Goal: Task Accomplishment & Management: Use online tool/utility

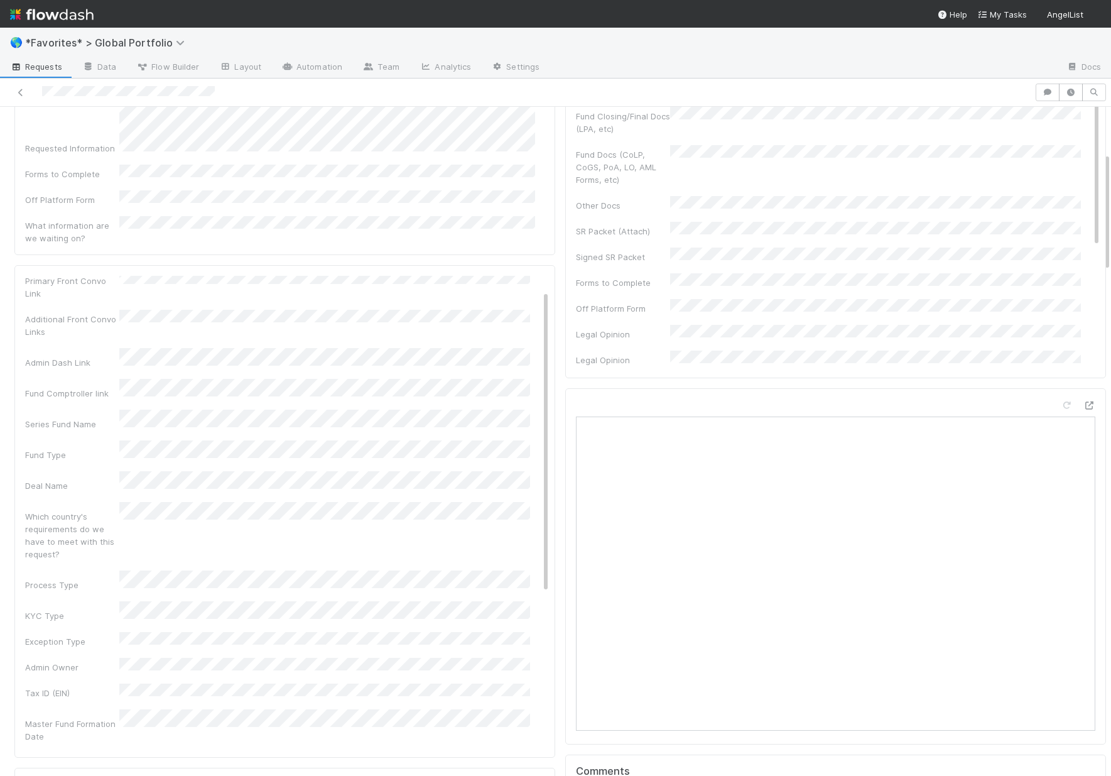
scroll to position [263, 0]
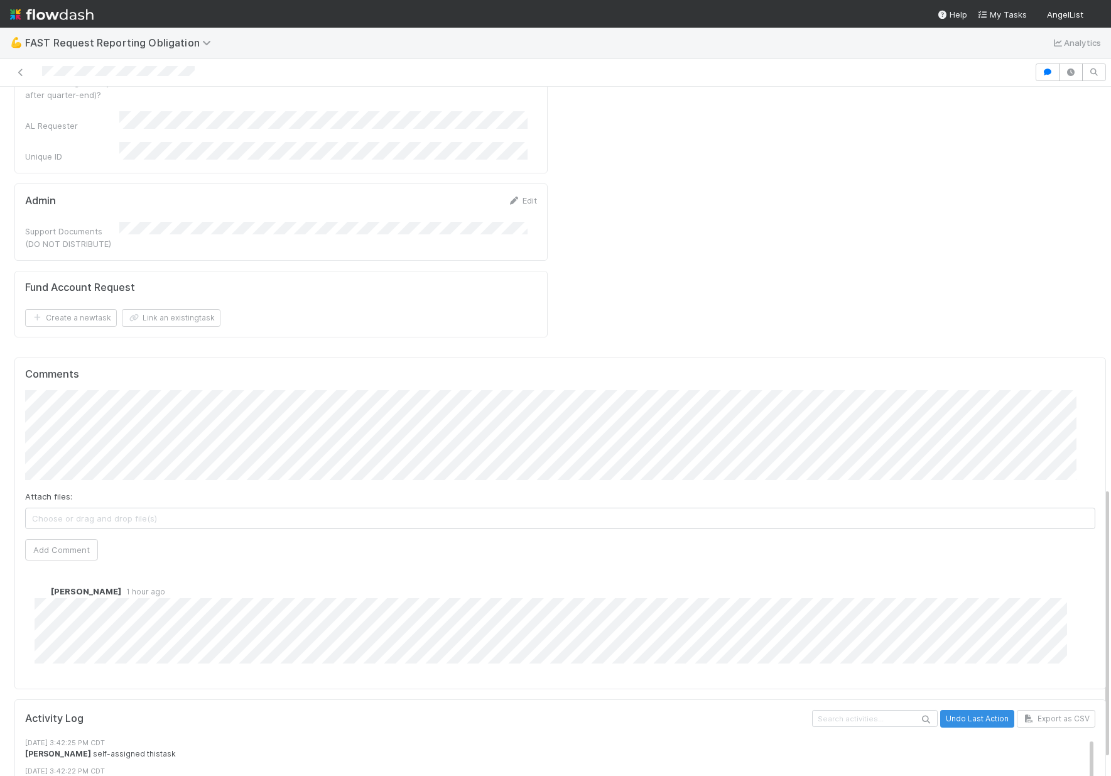
scroll to position [1059, 0]
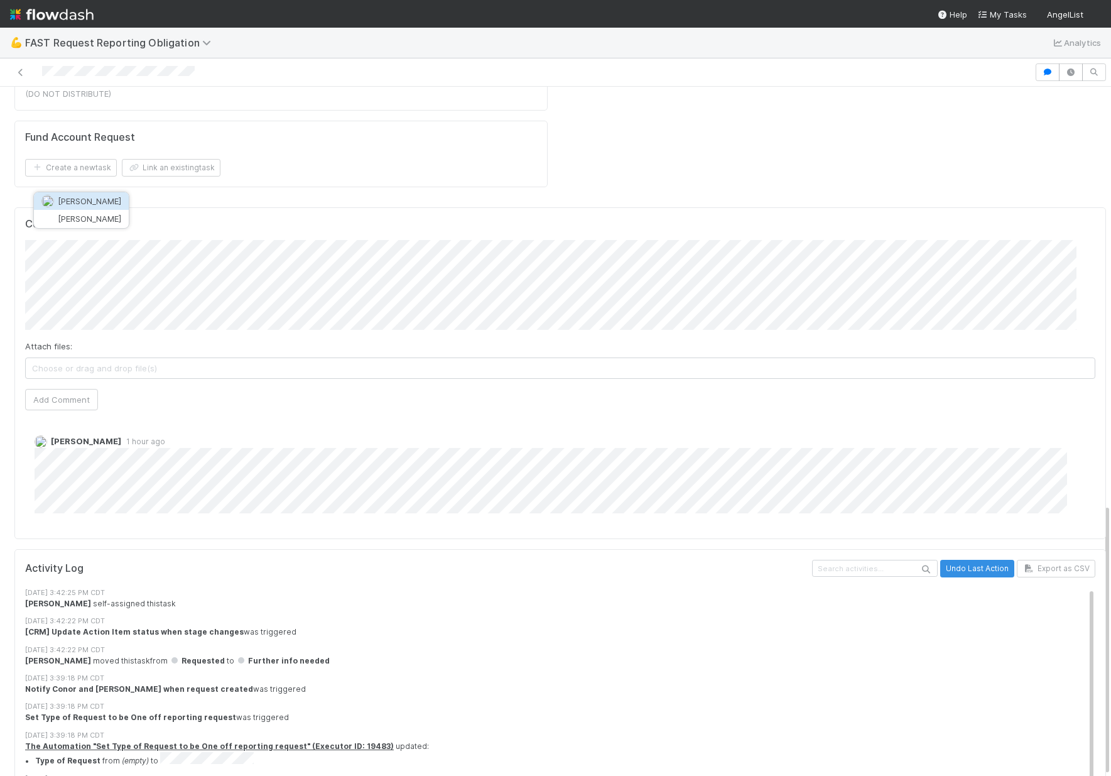
click at [98, 199] on span "Zach Byers" at bounding box center [89, 201] width 63 height 10
click at [243, 74] on div at bounding box center [517, 72] width 1025 height 18
click at [63, 389] on button "Add Comment" at bounding box center [61, 399] width 73 height 21
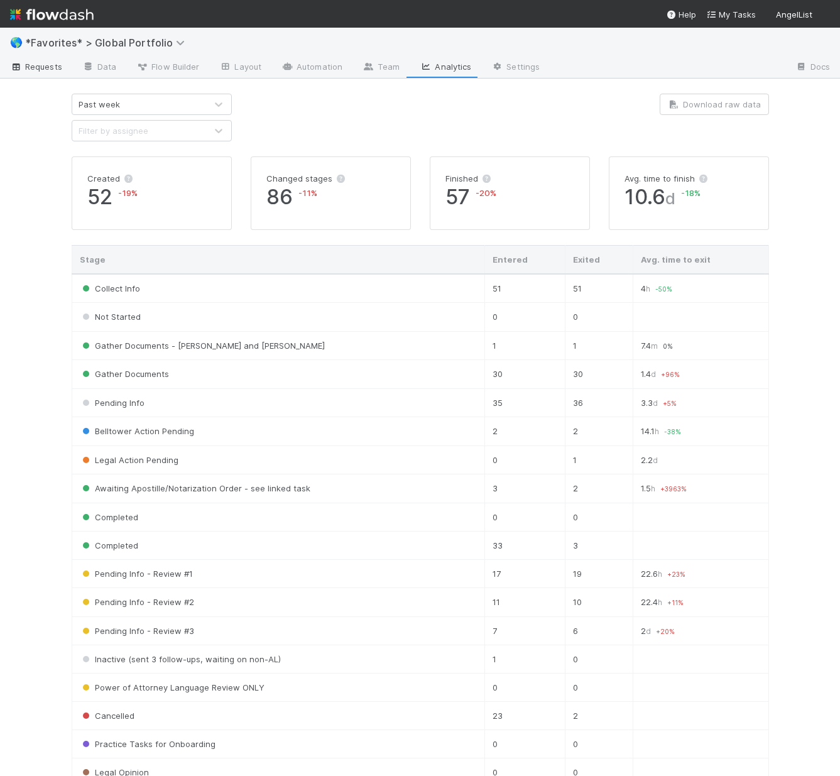
click at [40, 72] on span "Requests" at bounding box center [36, 66] width 52 height 13
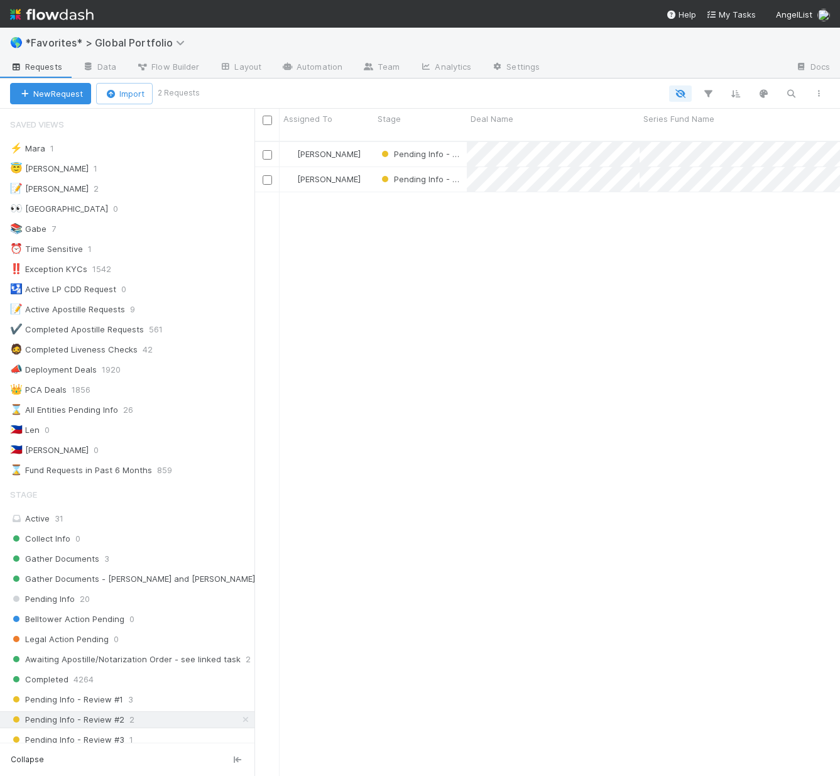
scroll to position [636, 577]
drag, startPoint x: 323, startPoint y: 439, endPoint x: 255, endPoint y: 437, distance: 67.9
click at [254, 439] on div at bounding box center [254, 442] width 1 height 667
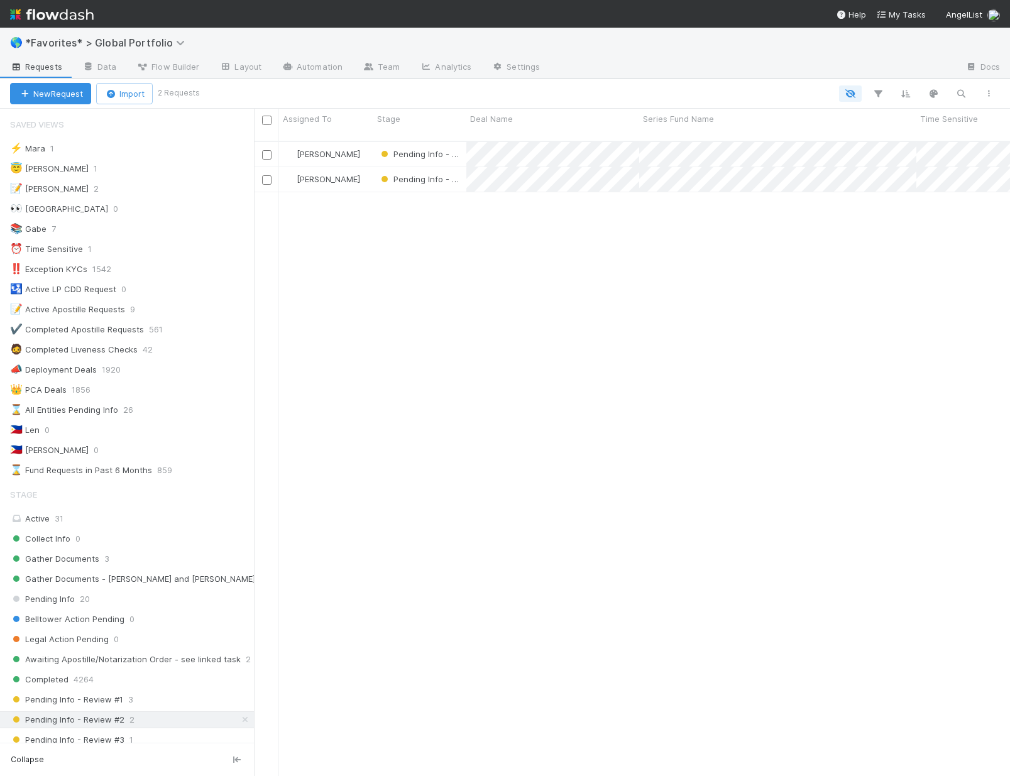
scroll to position [636, 746]
click at [100, 48] on span "*Favorites* > Global Portfolio" at bounding box center [108, 42] width 166 height 13
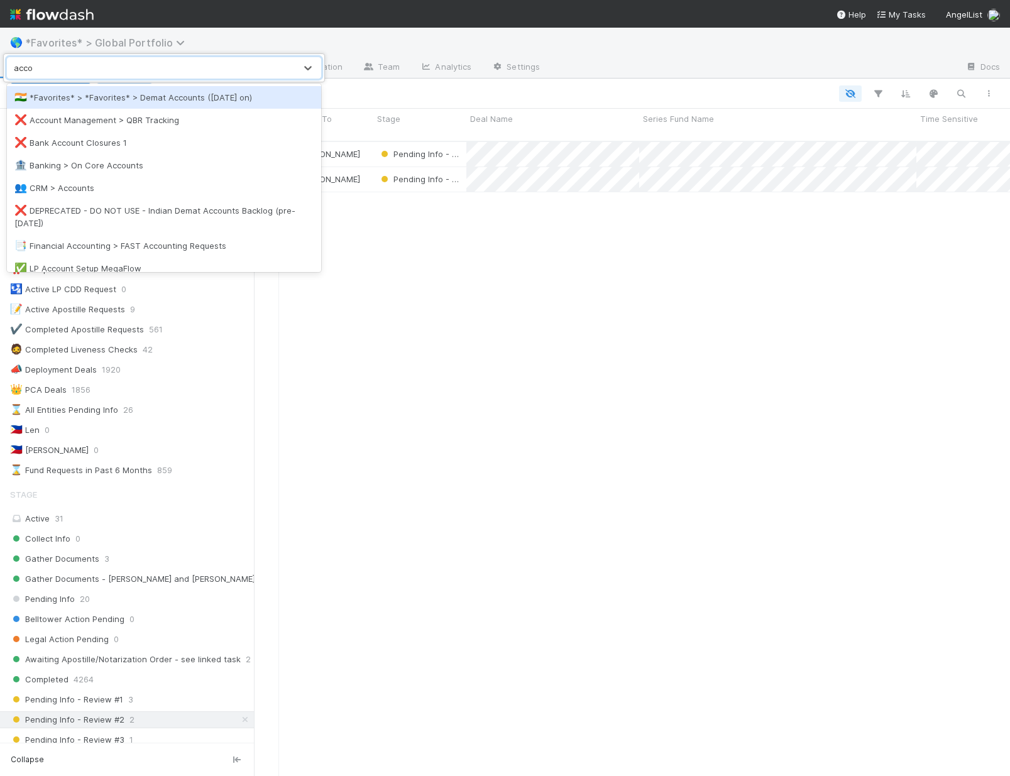
type input "accou"
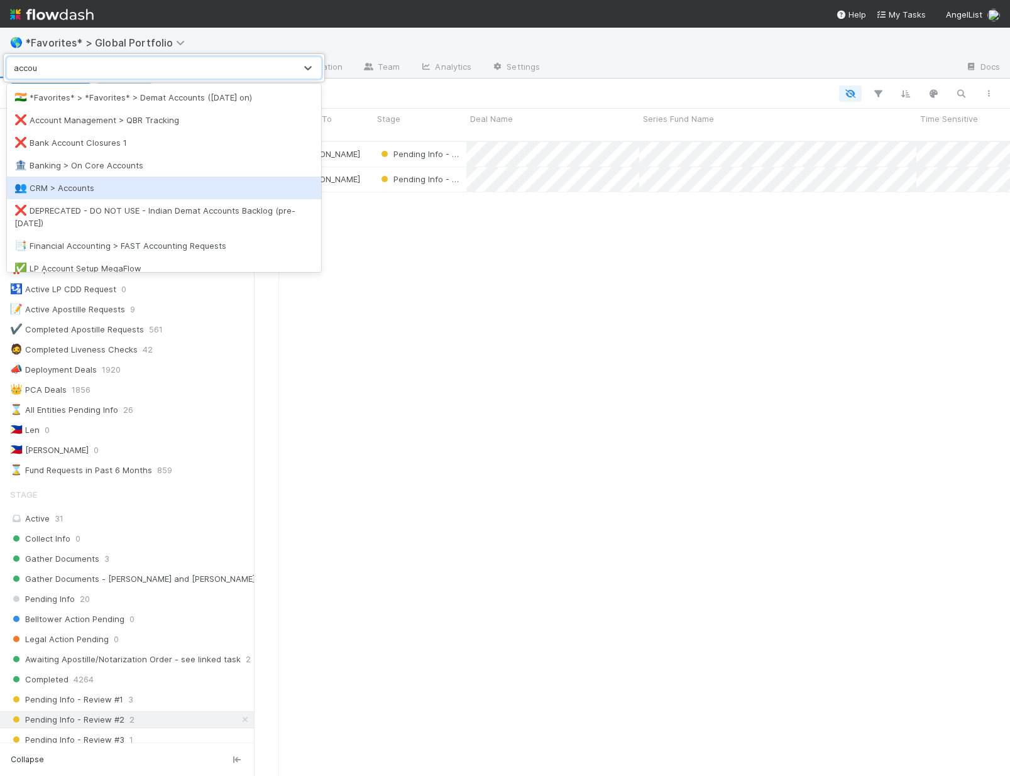
click at [31, 194] on div "👥 CRM > Accounts" at bounding box center [163, 188] width 299 height 13
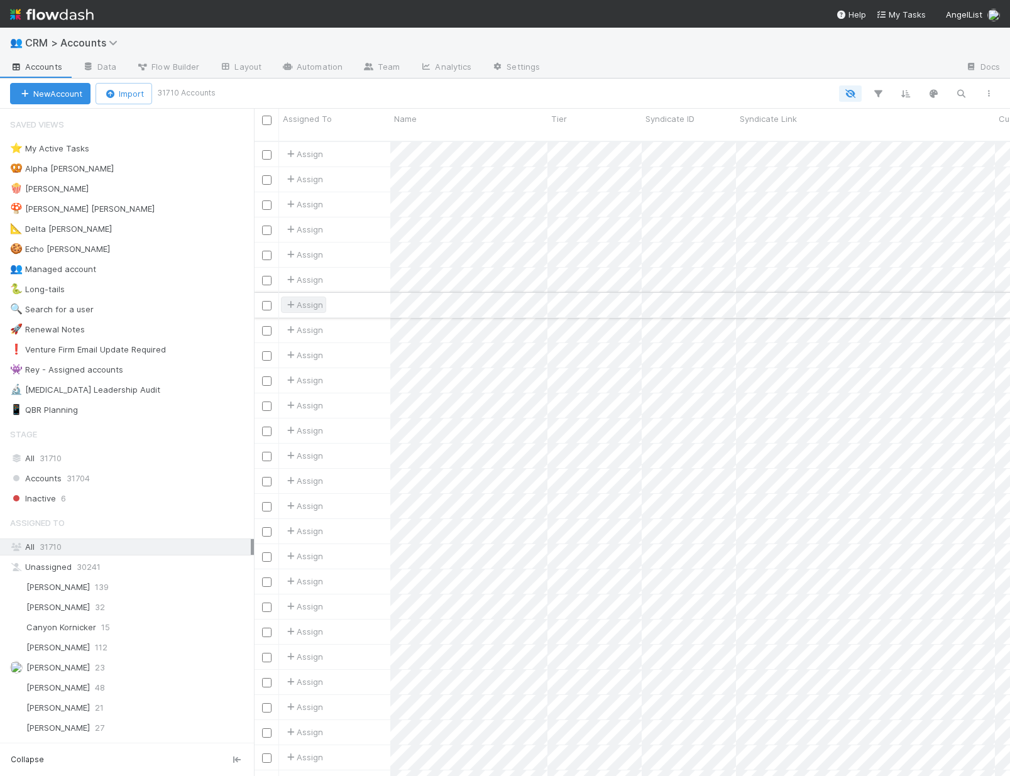
scroll to position [636, 746]
click at [839, 97] on icon "button" at bounding box center [960, 93] width 13 height 11
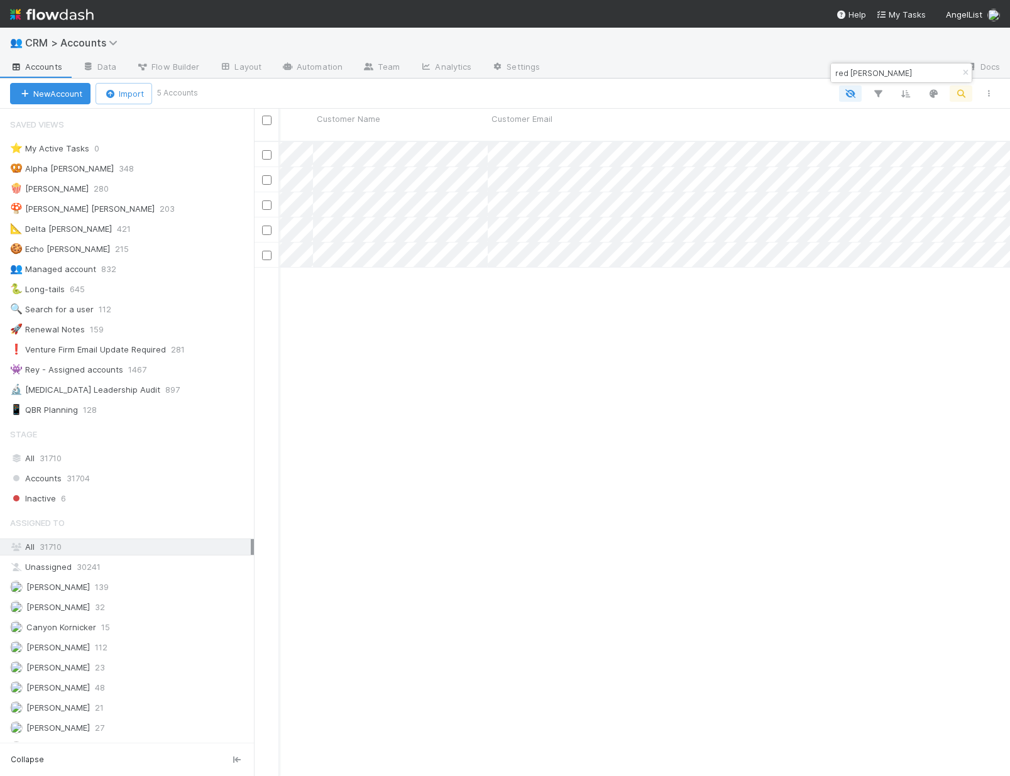
scroll to position [0, 682]
type input "red beard"
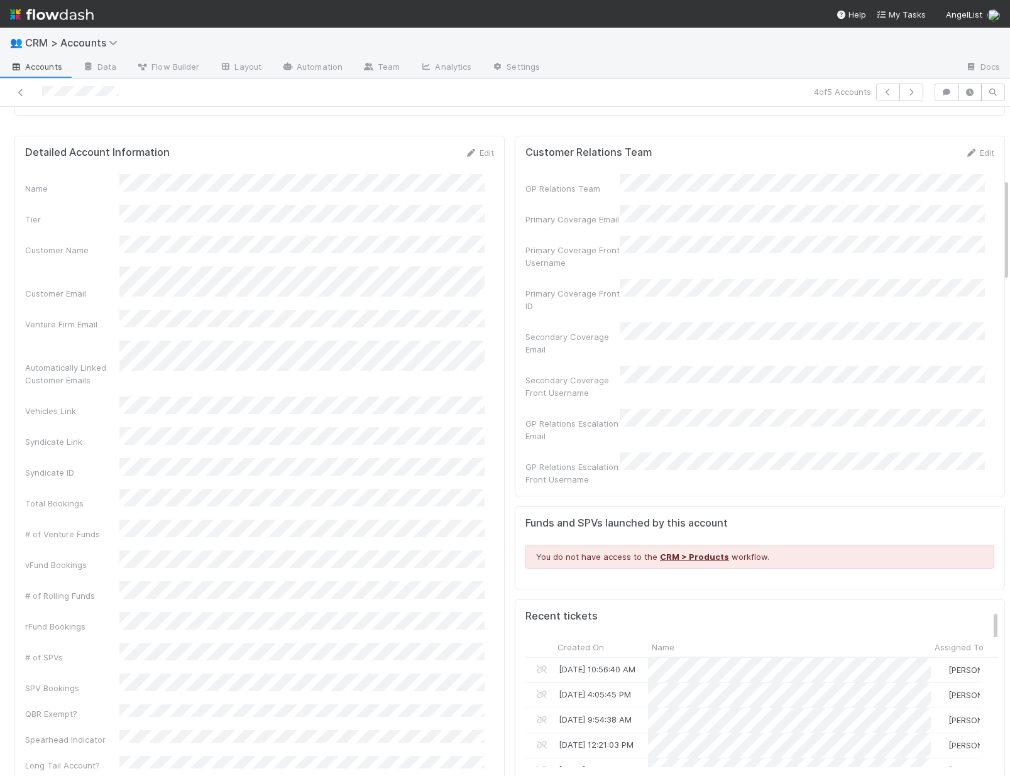
scroll to position [246, 445]
click at [24, 92] on icon at bounding box center [20, 93] width 13 height 8
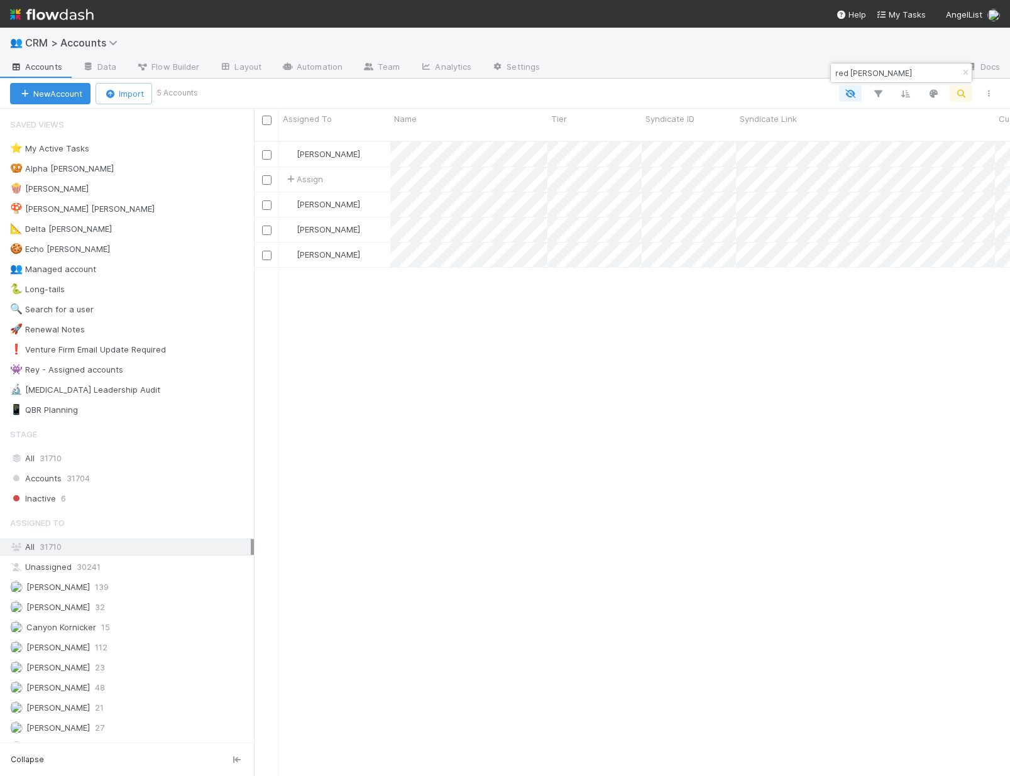
scroll to position [636, 746]
drag, startPoint x: 878, startPoint y: 71, endPoint x: 687, endPoint y: 54, distance: 191.1
click at [687, 54] on body "👥 CRM > Accounts Accounts Data Flow Builder Layout Automation Team Analytics Se…" at bounding box center [505, 388] width 1010 height 776
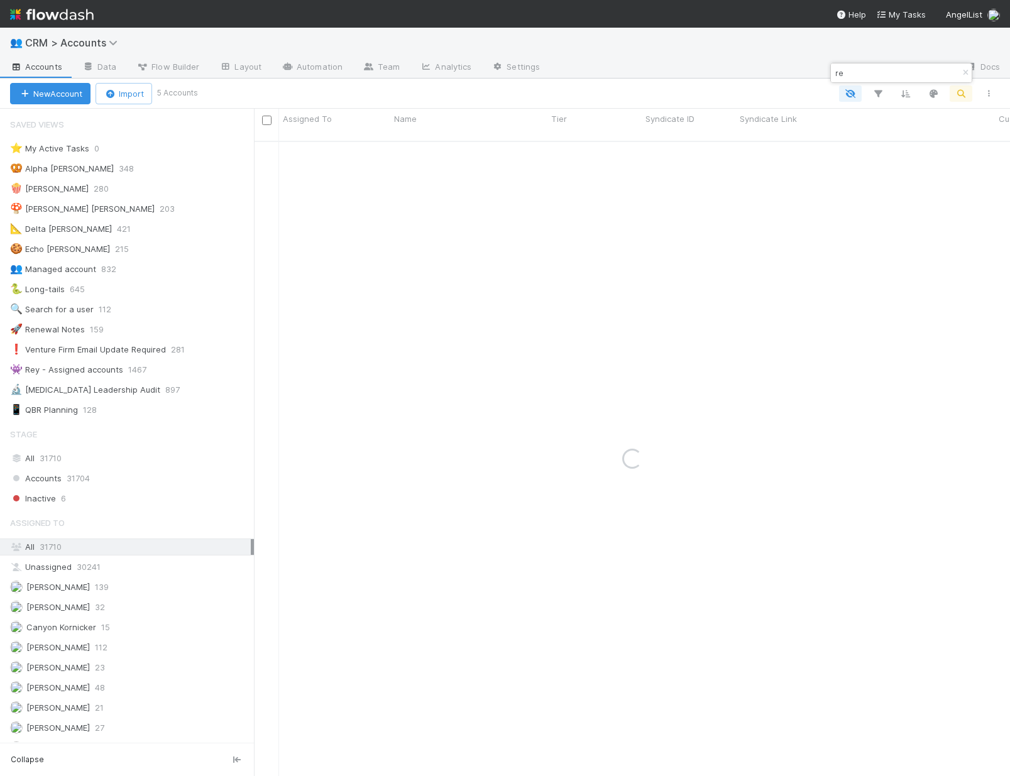
type input "r"
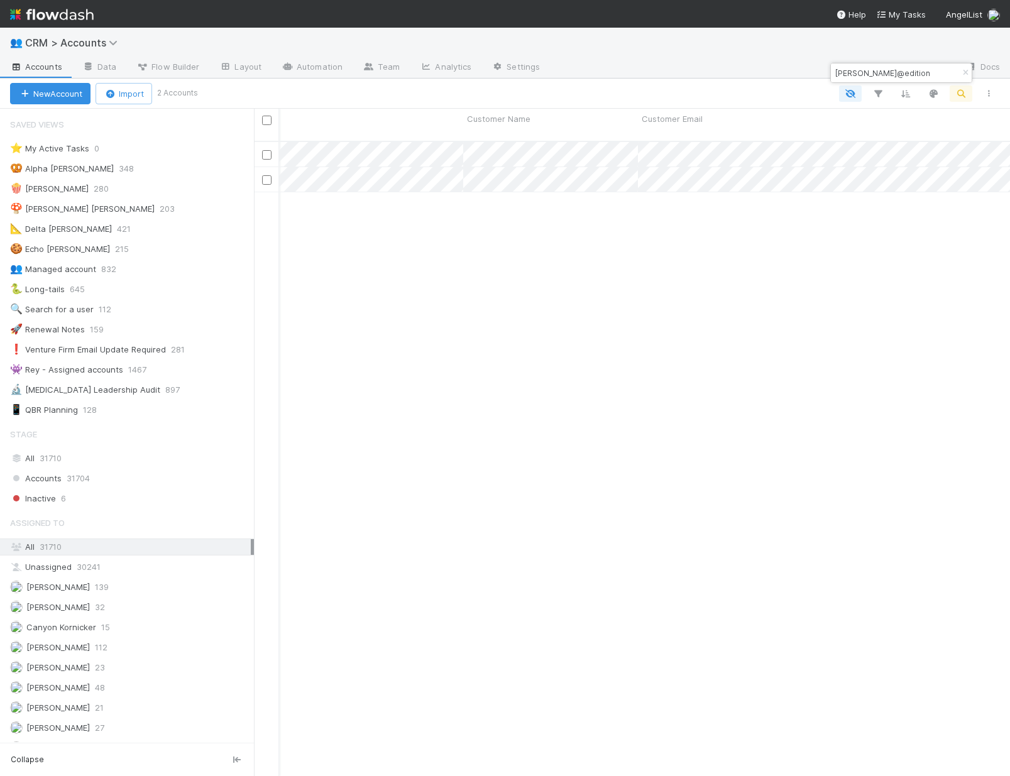
scroll to position [0, 0]
type input "aaron@edition"
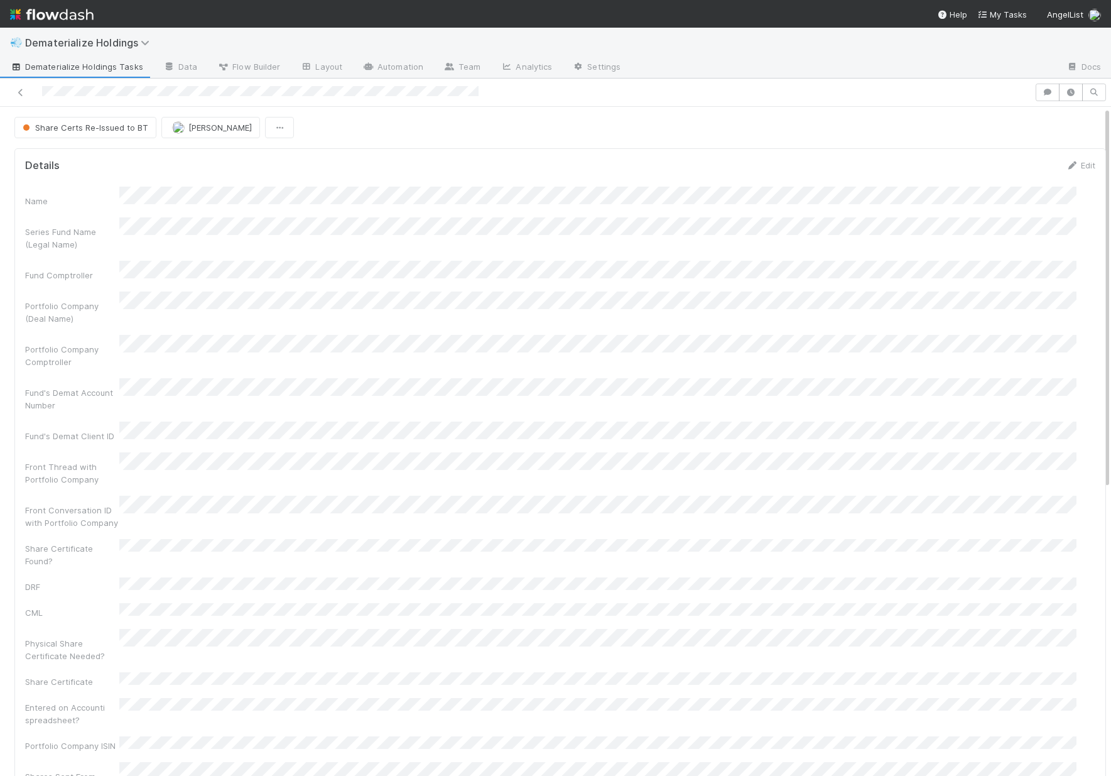
click at [151, 97] on div at bounding box center [260, 92] width 437 height 13
click at [66, 97] on div at bounding box center [260, 92] width 437 height 13
click at [155, 92] on div at bounding box center [517, 93] width 1025 height 18
click at [54, 133] on button "Share Certs Re-Issued to BT" at bounding box center [85, 127] width 142 height 21
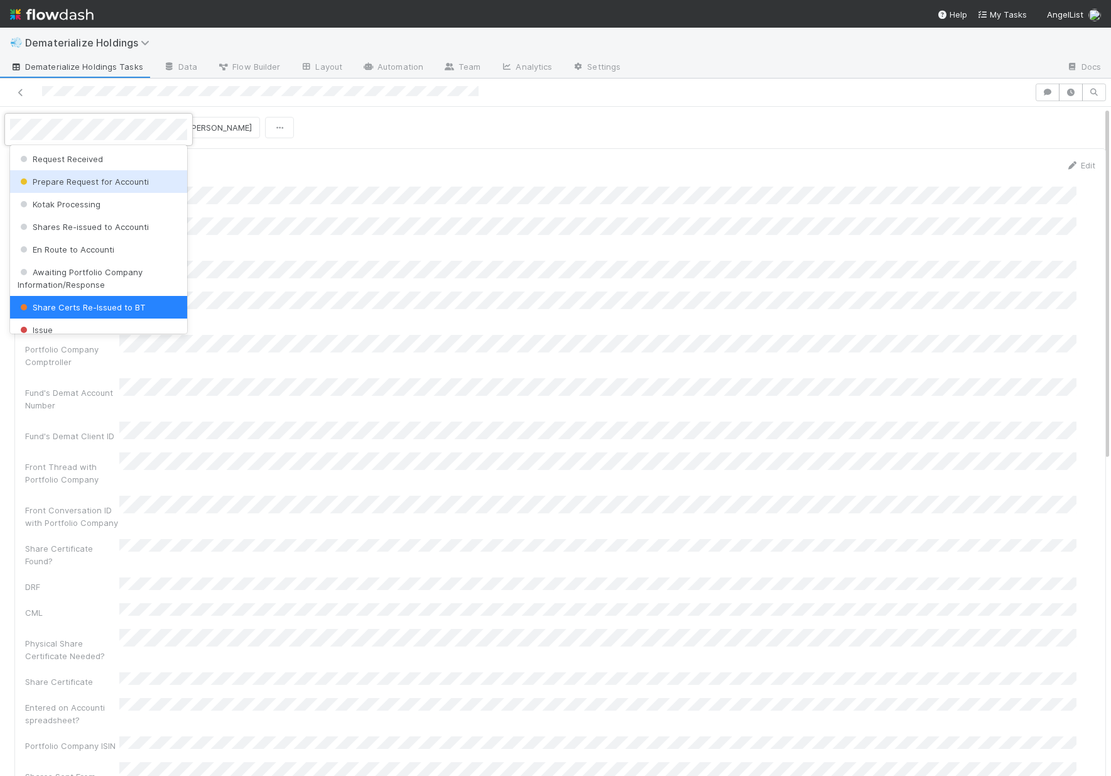
click at [107, 180] on span "Prepare Request for Accounti" at bounding box center [83, 182] width 131 height 10
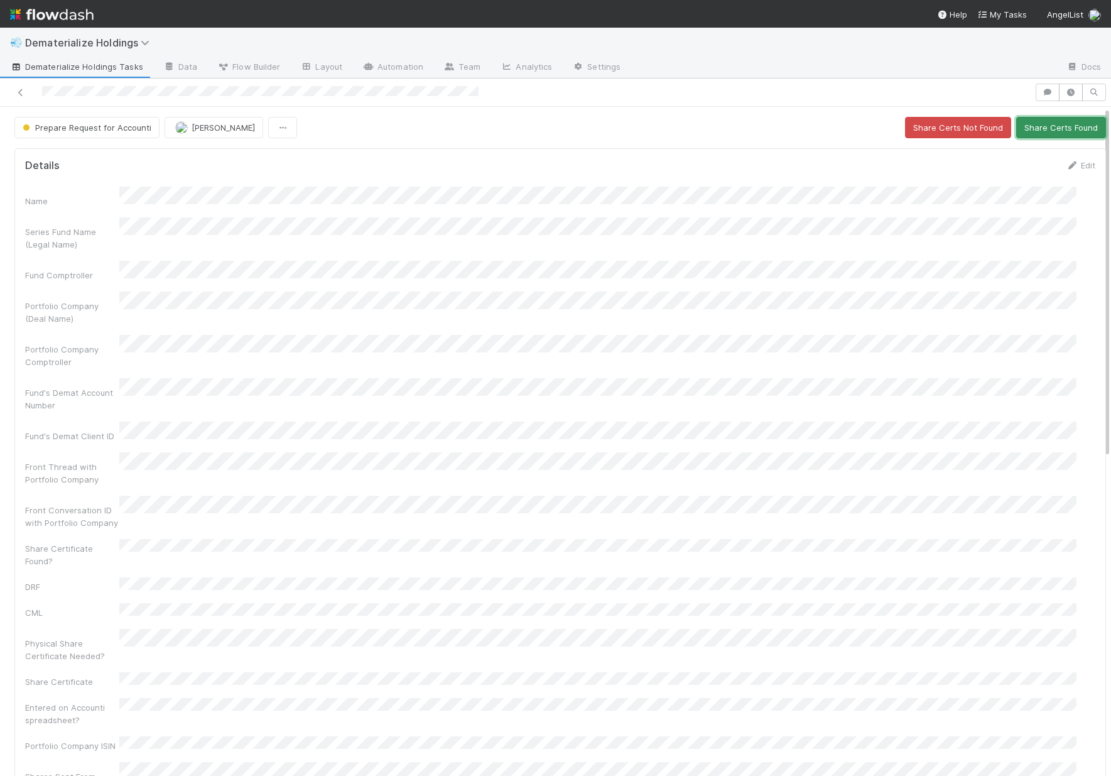
click at [1019, 125] on button "Share Certs Found" at bounding box center [1062, 127] width 90 height 21
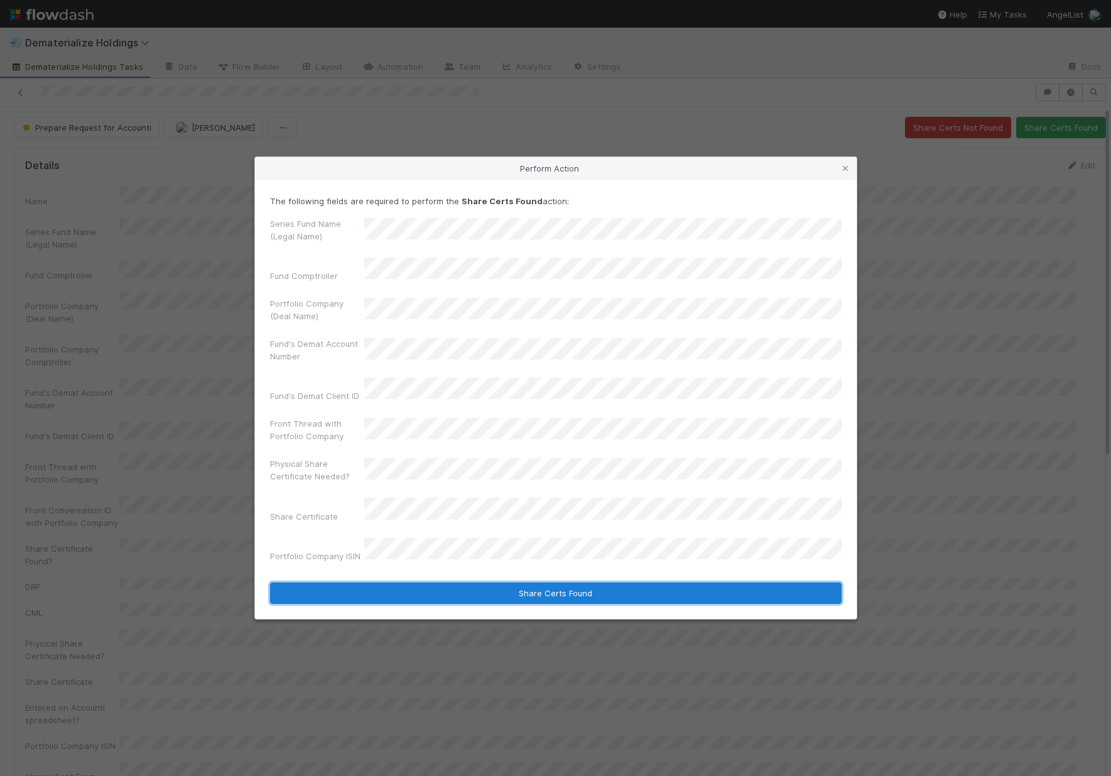
click at [456, 584] on button "Share Certs Found" at bounding box center [556, 592] width 572 height 21
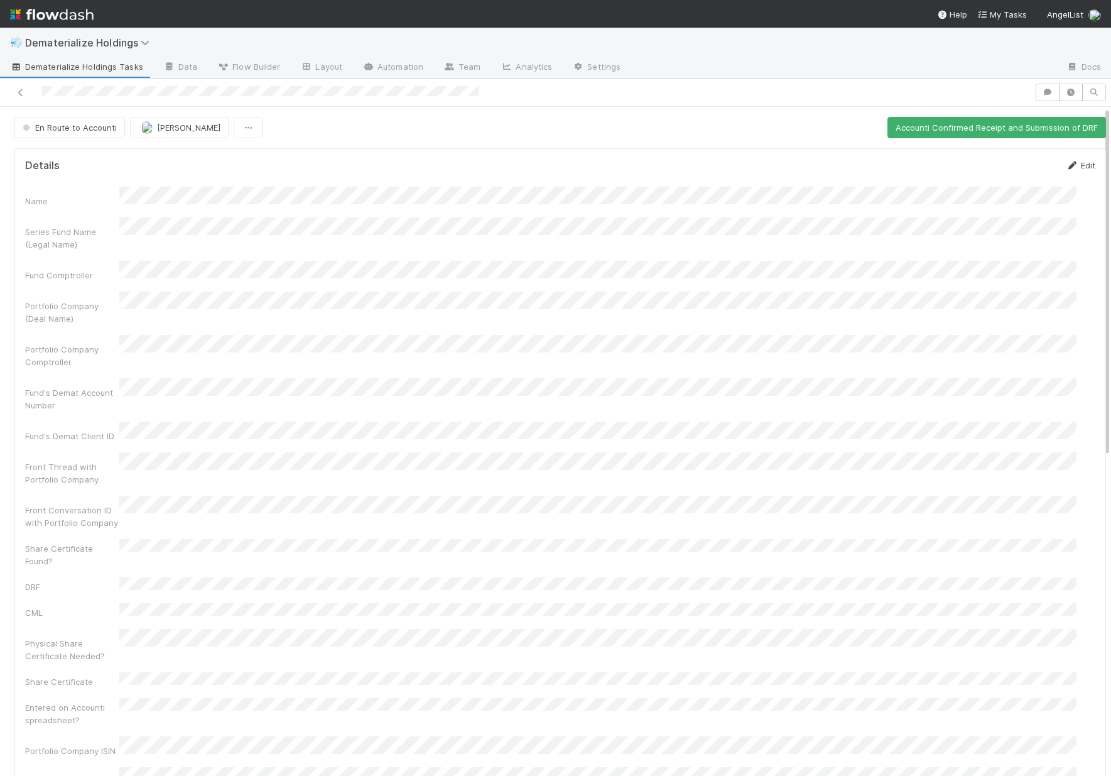
click at [1066, 166] on link "Edit" at bounding box center [1081, 165] width 30 height 10
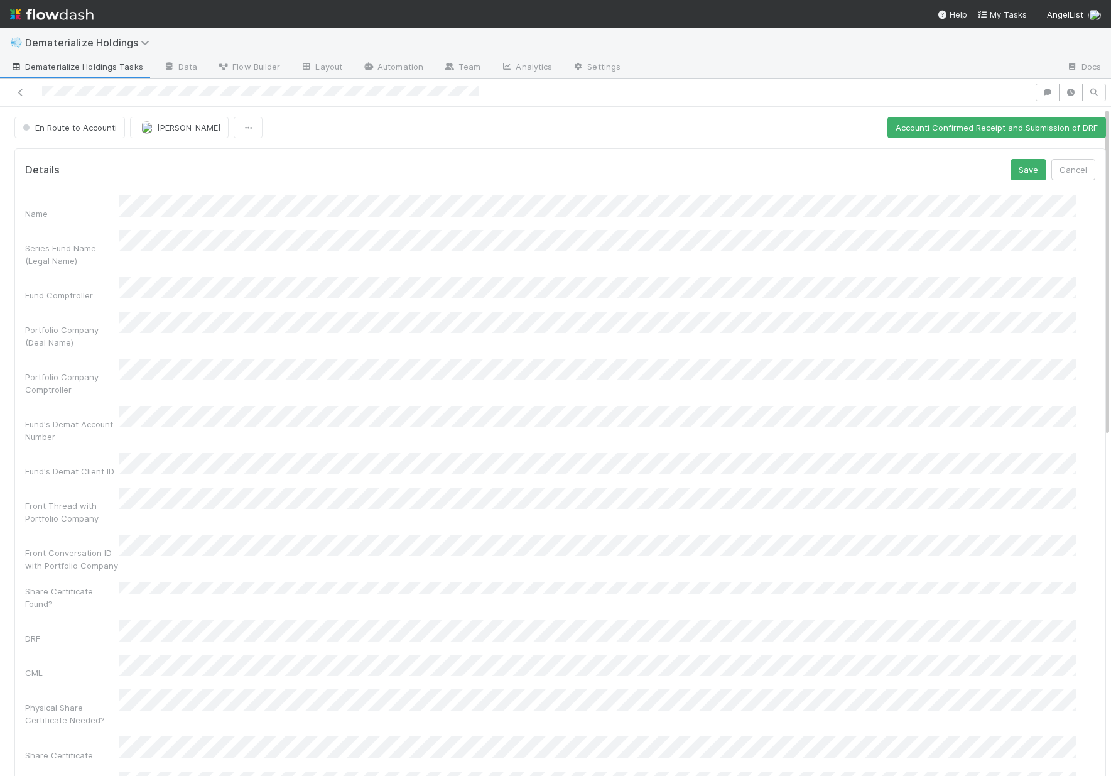
click at [79, 632] on div "DRF" at bounding box center [72, 638] width 94 height 13
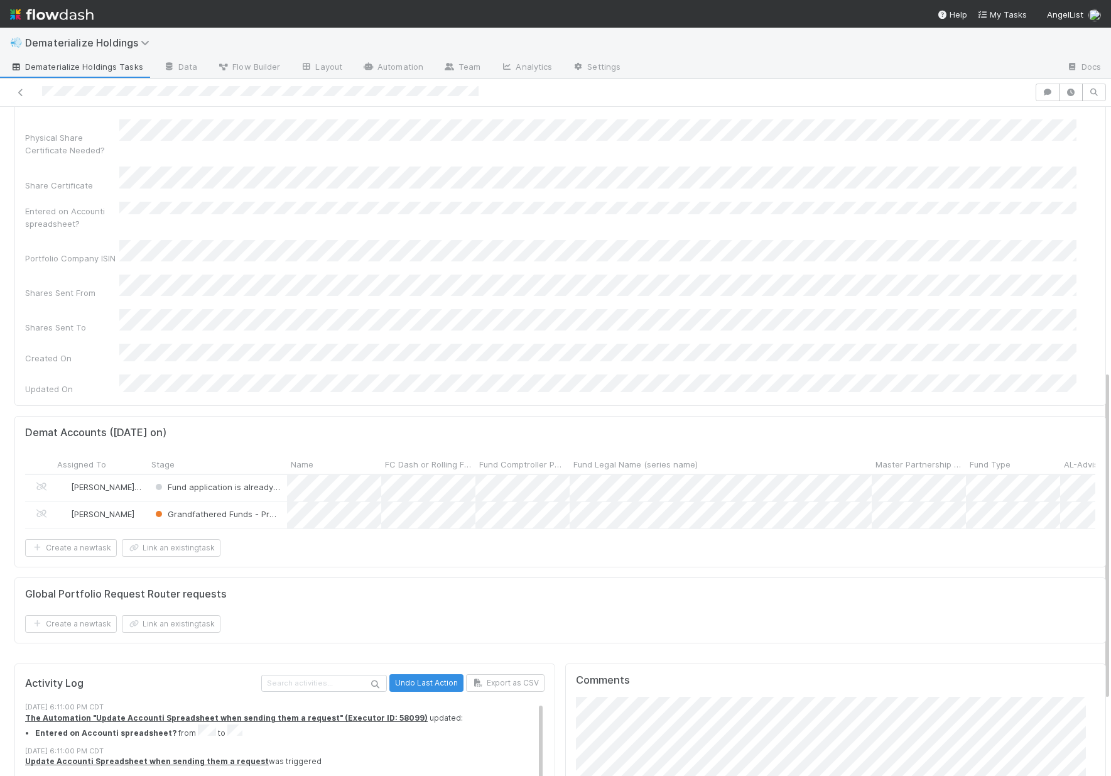
scroll to position [689, 0]
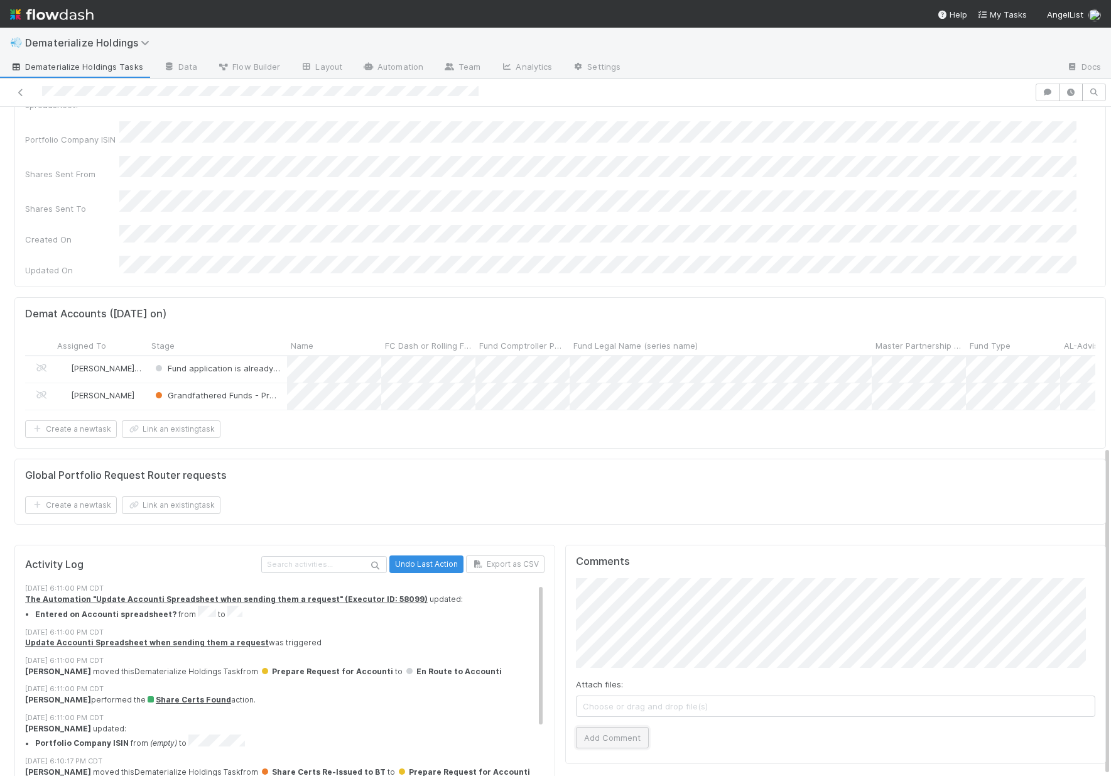
click at [591, 727] on button "Add Comment" at bounding box center [612, 737] width 73 height 21
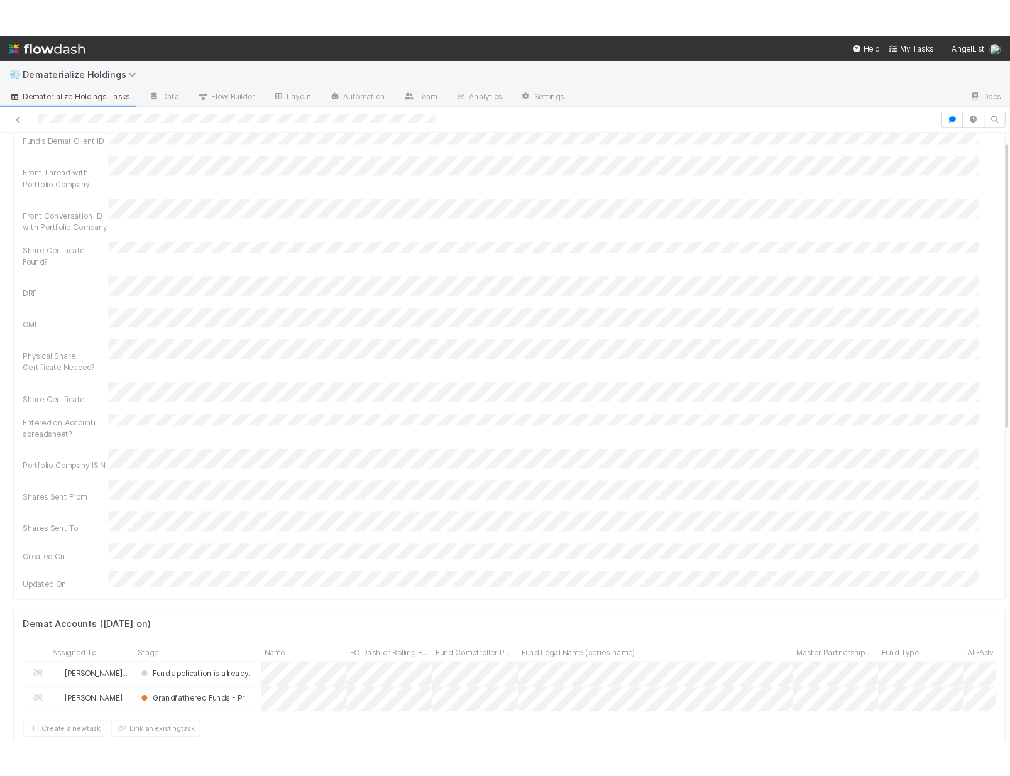
scroll to position [0, 0]
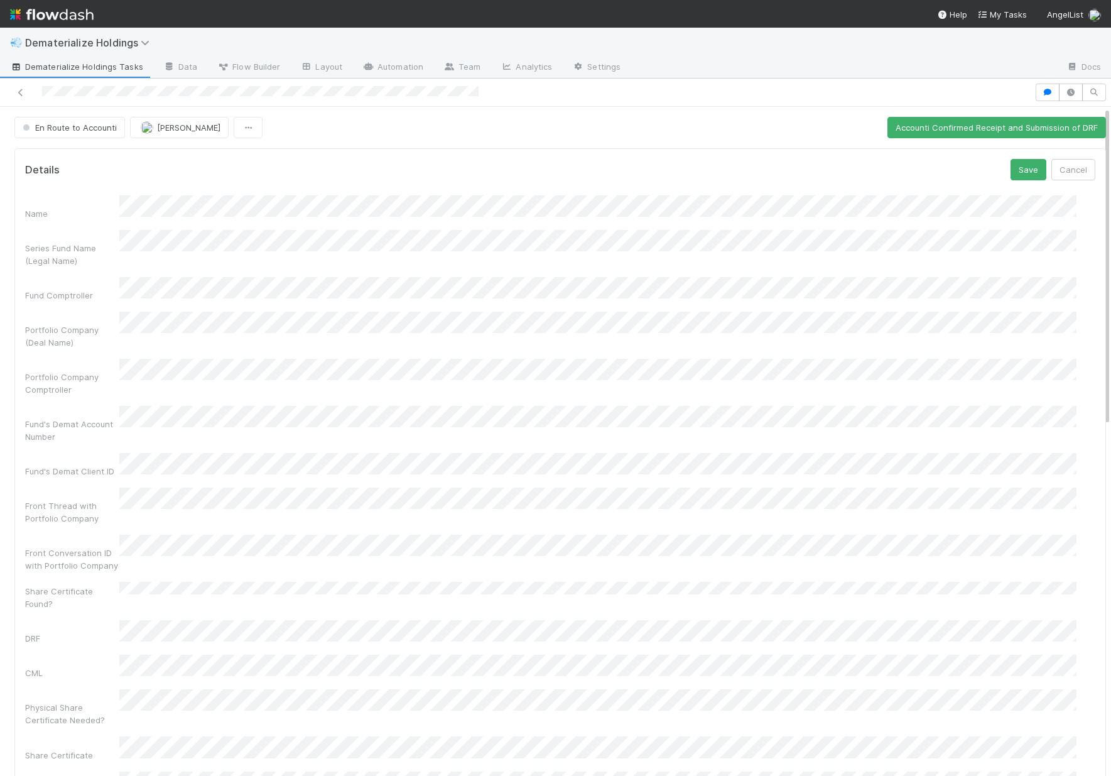
click at [0, 189] on html "💨 Dematerialize Holdings Dematerialize Holdings Tasks Data Flow Builder Layout …" at bounding box center [555, 388] width 1111 height 776
click at [0, 235] on html "💨 Dematerialize Holdings Dematerialize Holdings Tasks Data Flow Builder Layout …" at bounding box center [555, 388] width 1111 height 776
click at [1015, 173] on button "Save" at bounding box center [1029, 169] width 36 height 21
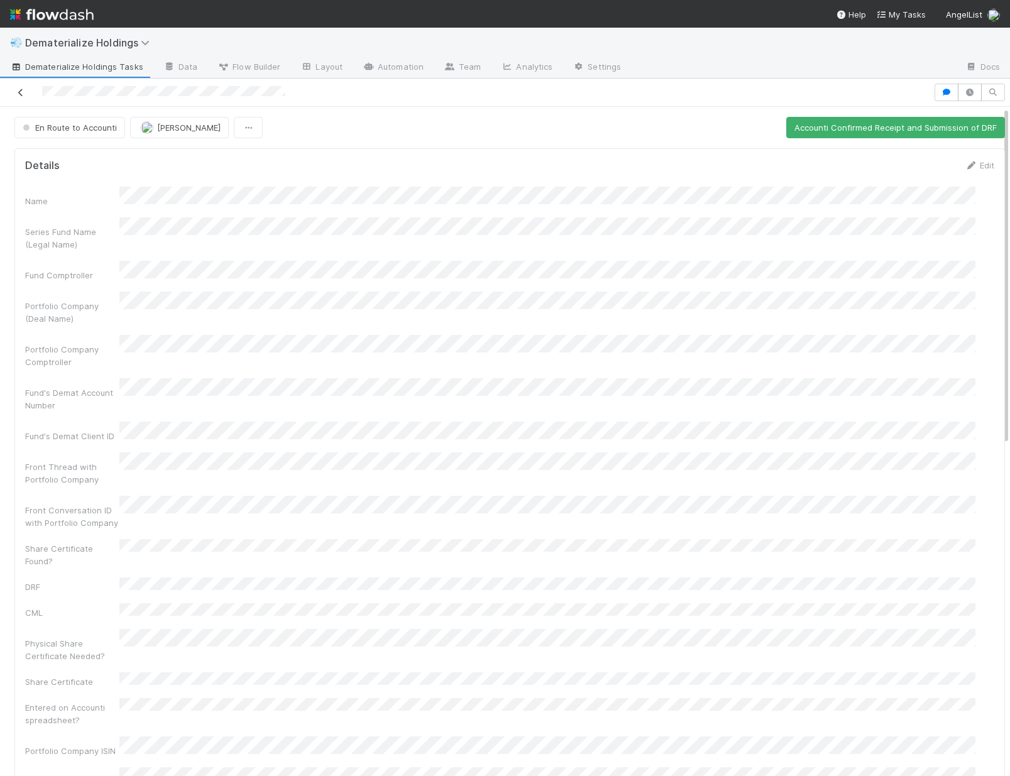
click at [19, 96] on icon at bounding box center [20, 93] width 13 height 8
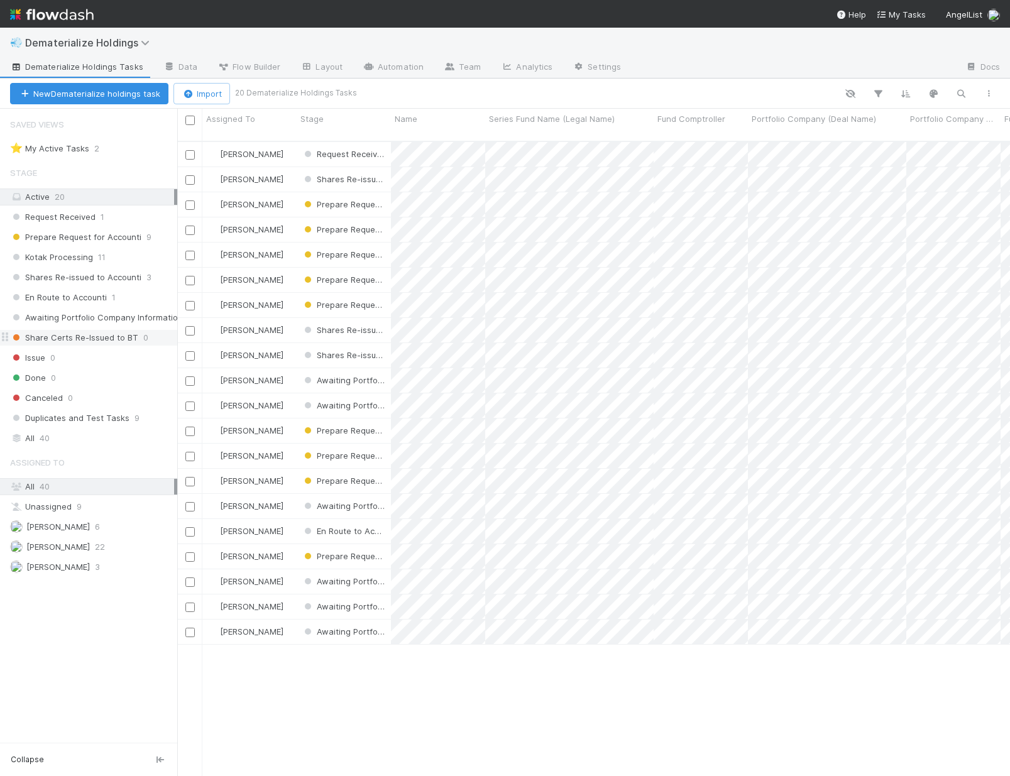
scroll to position [636, 831]
drag, startPoint x: 254, startPoint y: 346, endPoint x: 165, endPoint y: 336, distance: 89.8
click at [165, 336] on div "Saved Views ⭐ My Active Tasks 2 Stage Active 20 Request Received 1 Prepare Requ…" at bounding box center [85, 442] width 170 height 667
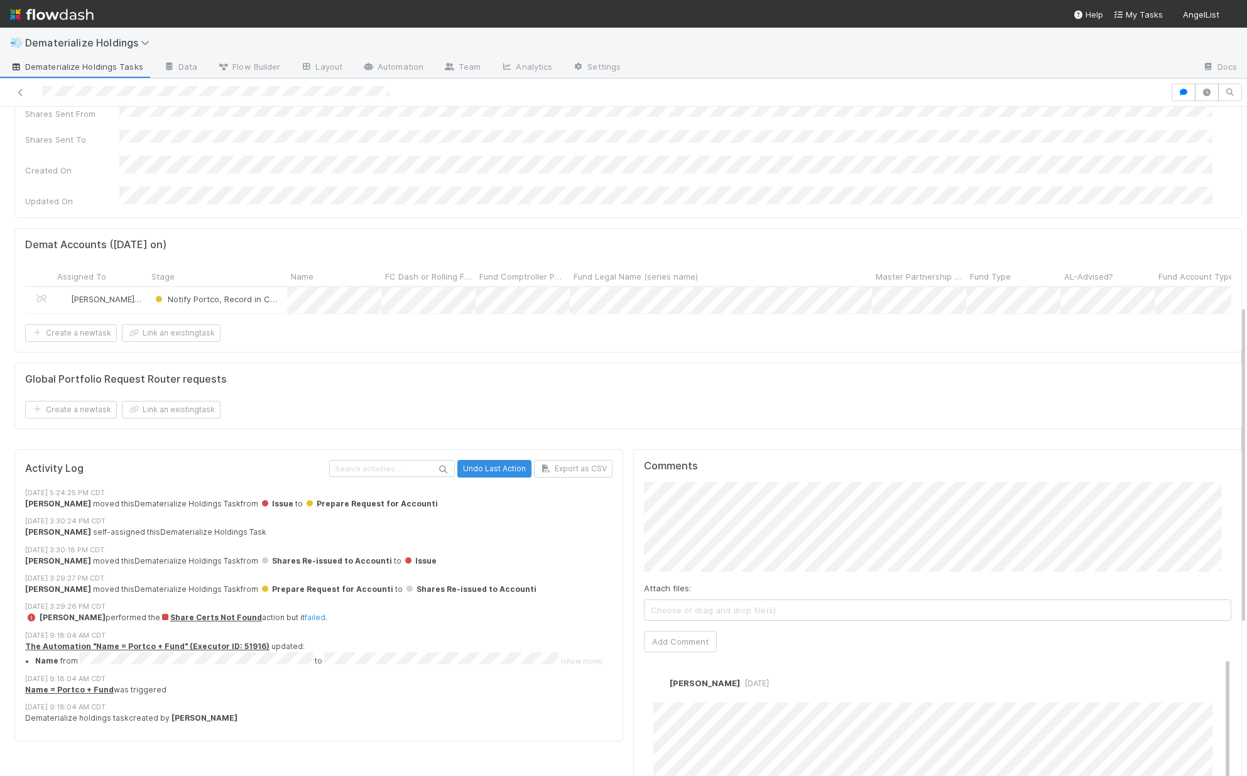
scroll to position [673, 0]
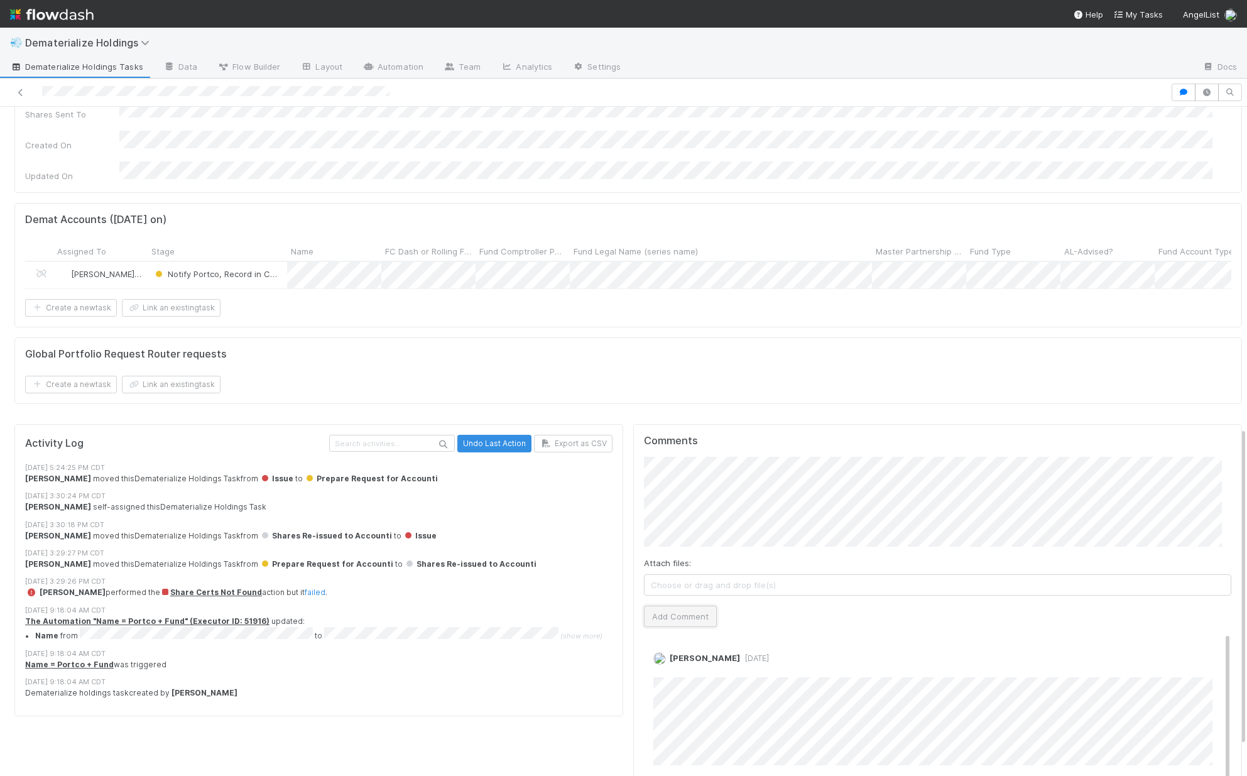
click at [669, 606] on button "Add Comment" at bounding box center [680, 616] width 73 height 21
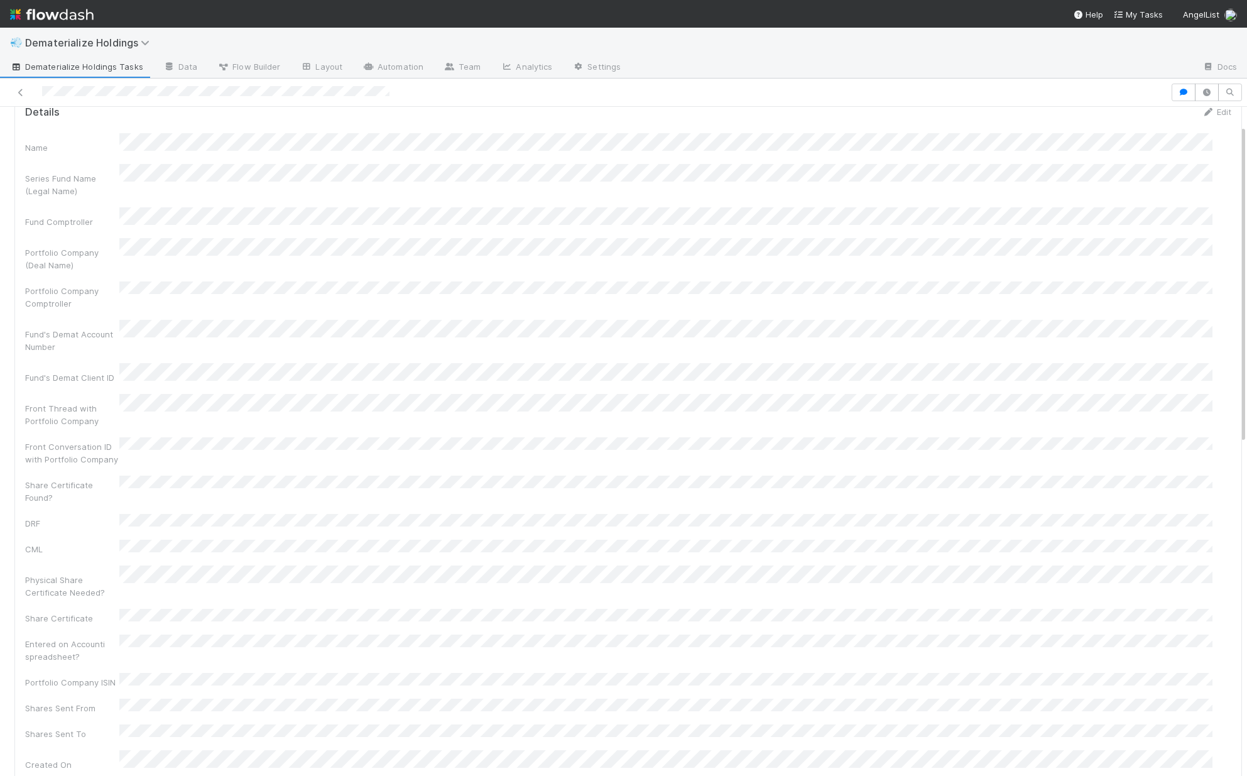
scroll to position [0, 0]
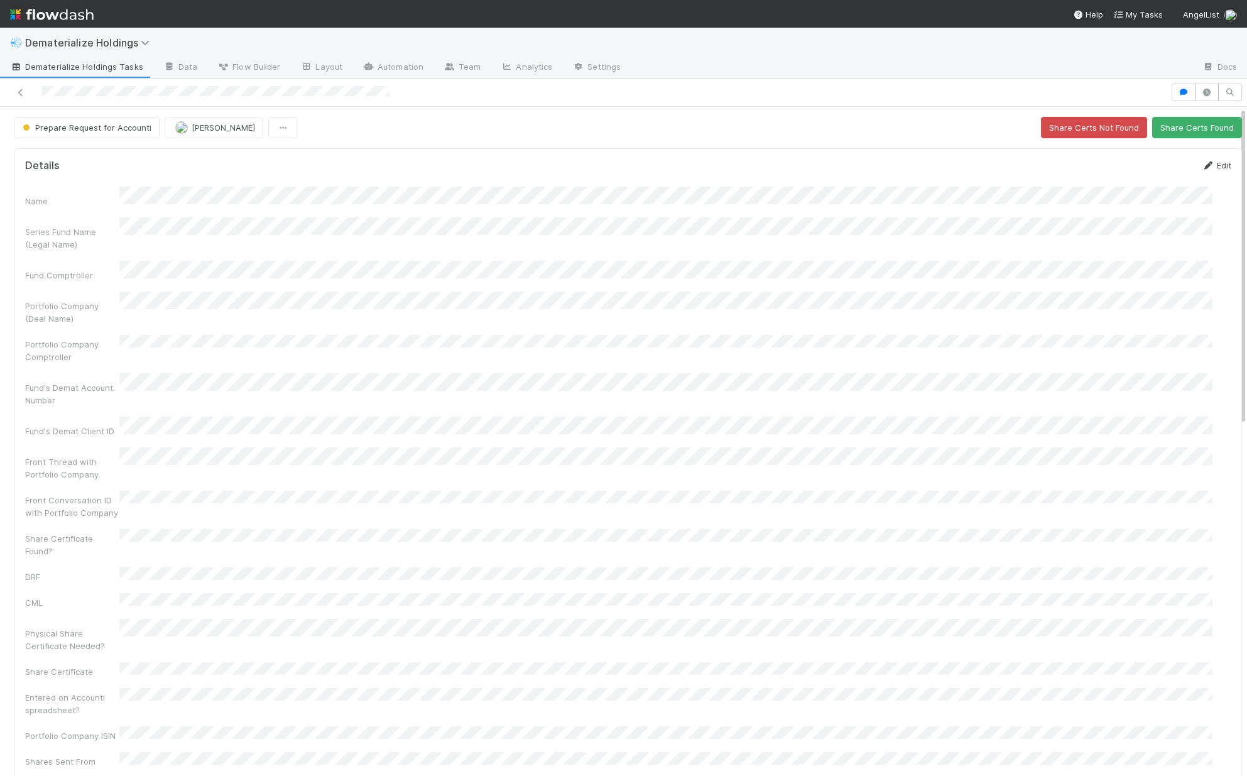
click at [1202, 161] on link "Edit" at bounding box center [1217, 165] width 30 height 10
click at [1136, 183] on form "Details Save Cancel Name Series Fund Name (Legal Name) Fund Comptroller Portfol…" at bounding box center [628, 561] width 1206 height 805
click at [1147, 170] on button "Save" at bounding box center [1165, 169] width 36 height 21
click at [1205, 163] on link "Edit" at bounding box center [1217, 165] width 30 height 10
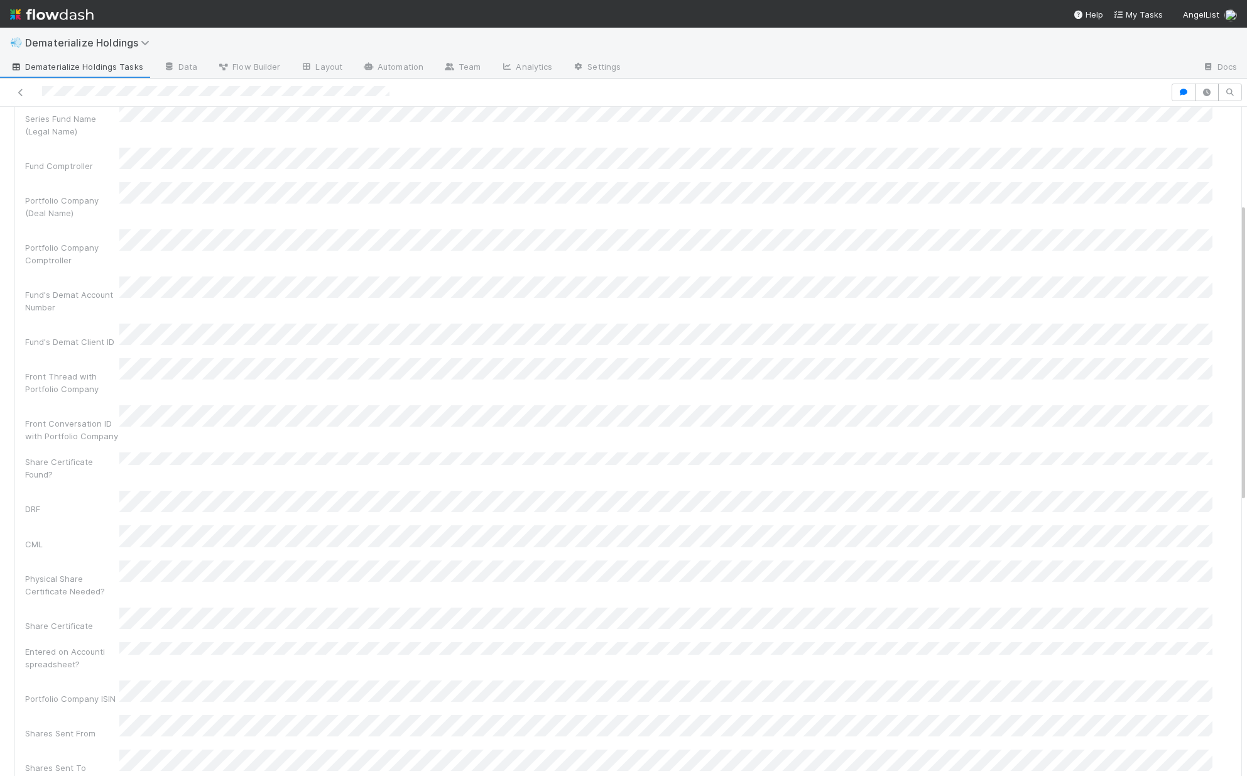
scroll to position [268, 0]
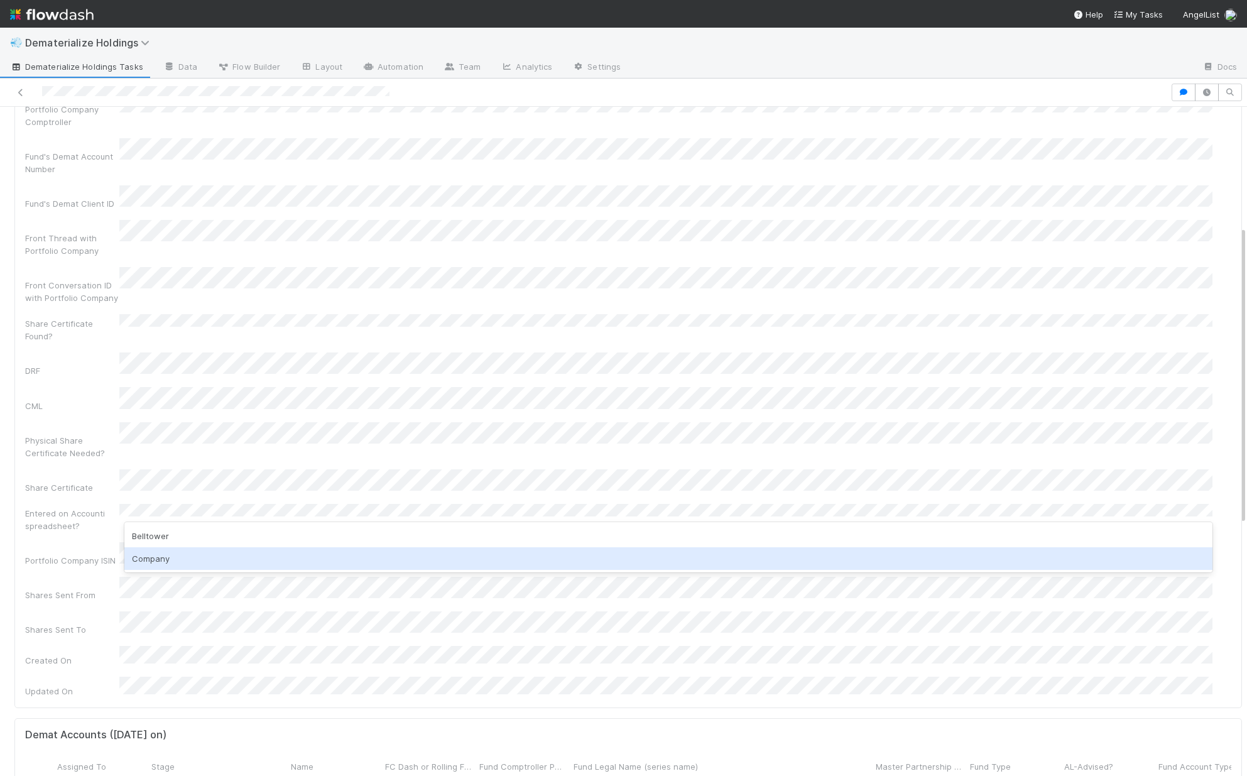
click at [158, 557] on div "Company" at bounding box center [668, 558] width 1088 height 23
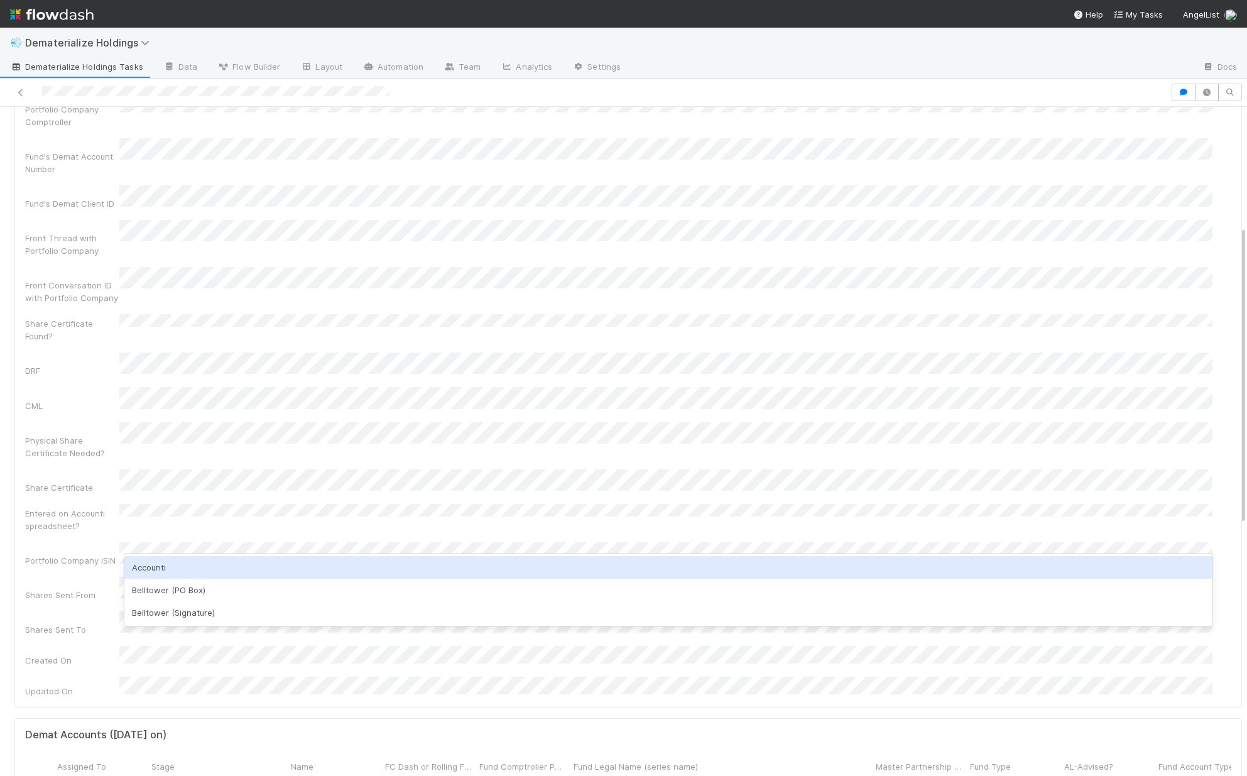
click at [158, 571] on div "Accounti" at bounding box center [668, 567] width 1088 height 23
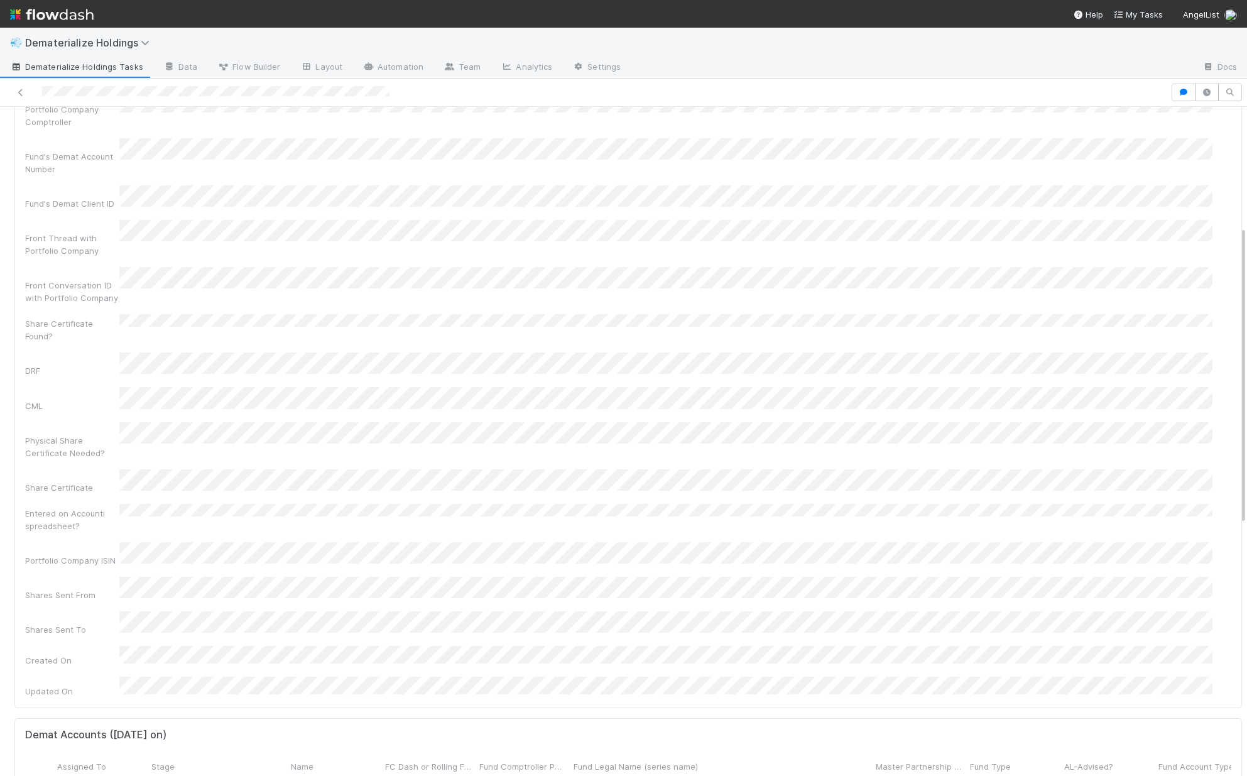
click at [60, 623] on div "Shares Sent To" at bounding box center [72, 629] width 94 height 13
click at [0, 170] on html "💨 Dematerialize Holdings Dematerialize Holdings Tasks Data Flow Builder Layout …" at bounding box center [623, 388] width 1247 height 776
click at [0, 116] on html "💨 Dematerialize Holdings Dematerialize Holdings Tasks Data Flow Builder Layout …" at bounding box center [623, 388] width 1247 height 776
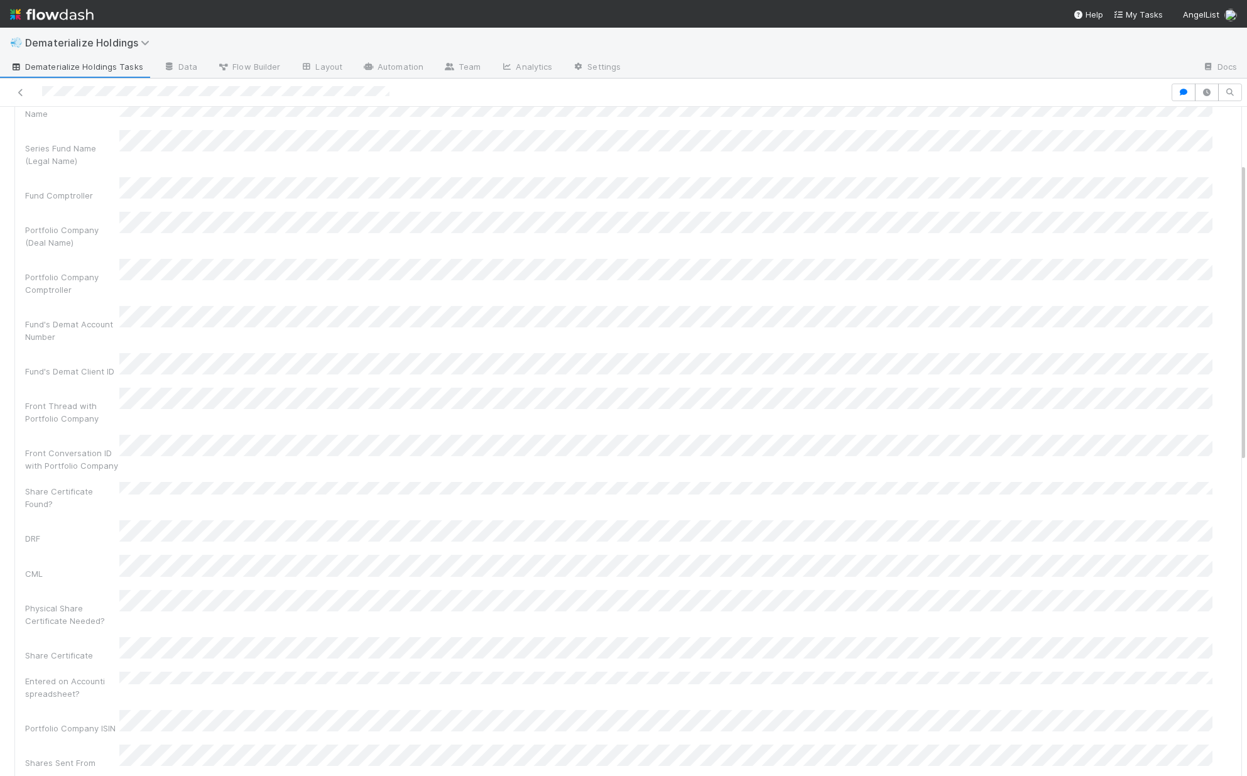
scroll to position [0, 0]
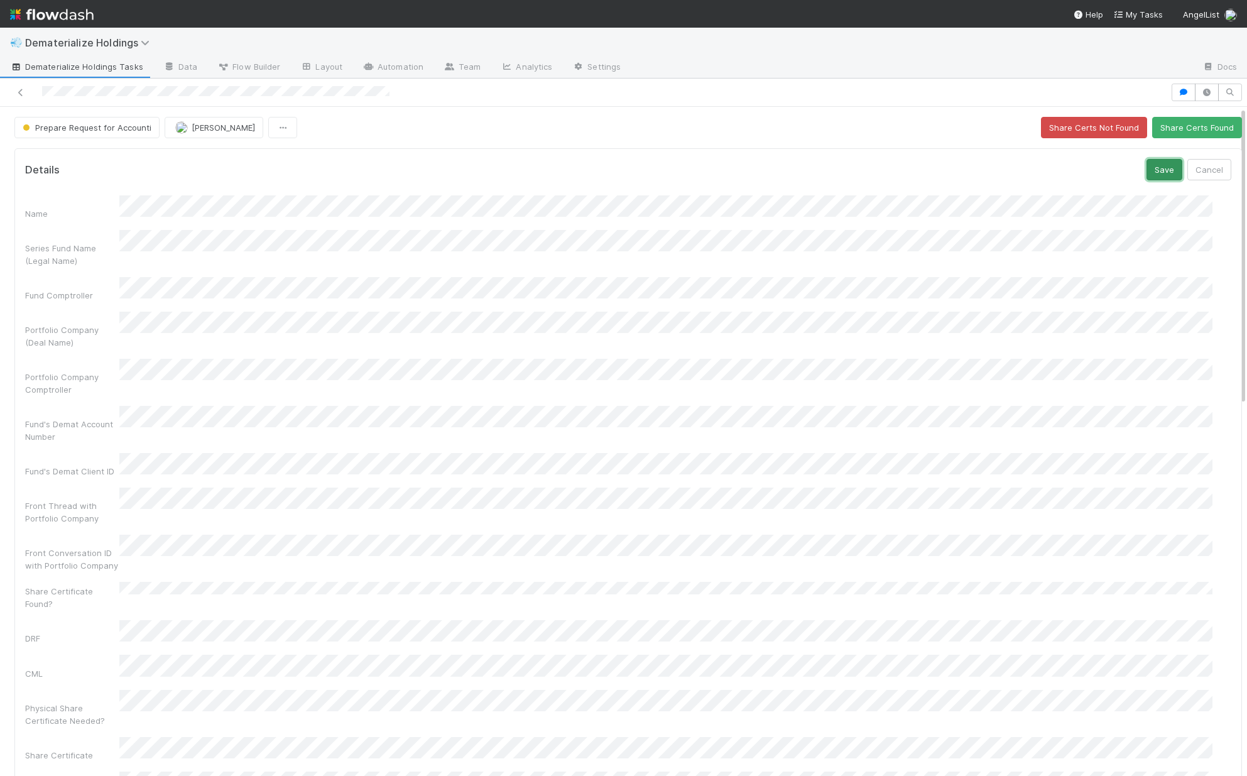
click at [1147, 167] on button "Save" at bounding box center [1165, 169] width 36 height 21
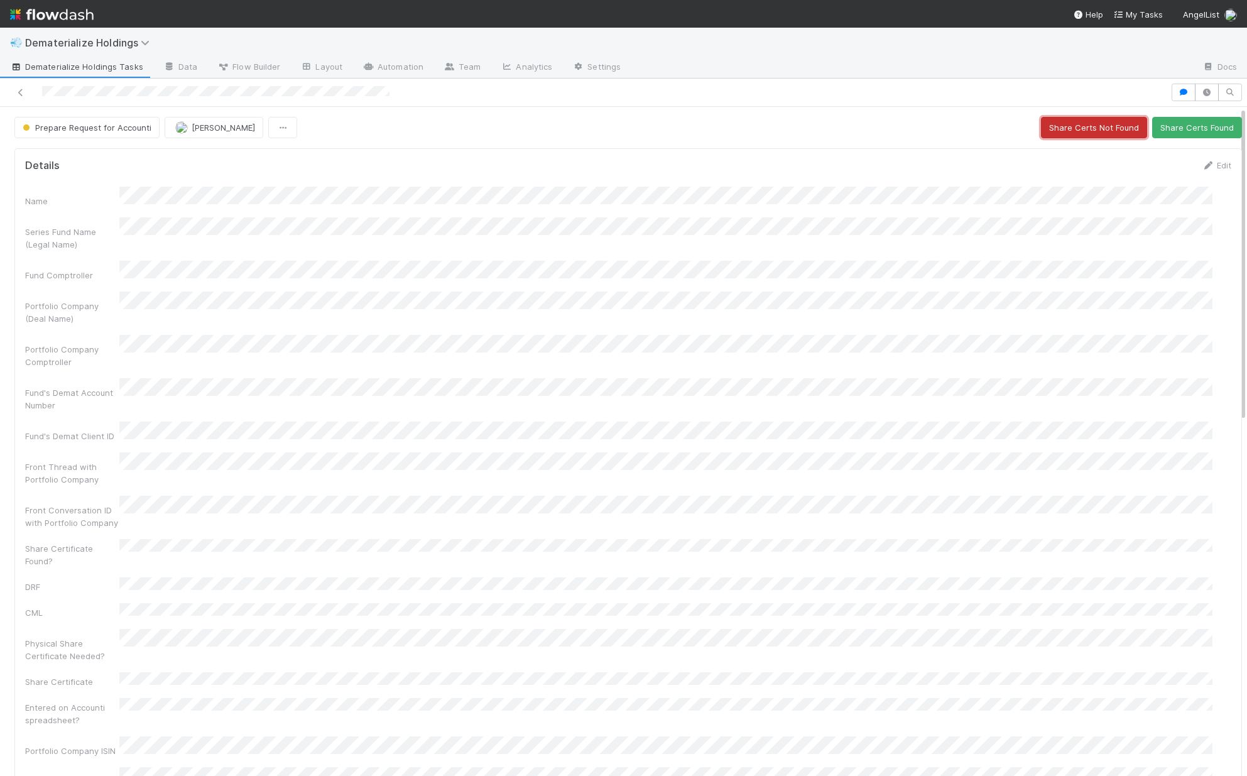
click at [1106, 131] on button "Share Certs Not Found" at bounding box center [1094, 127] width 106 height 21
click at [14, 89] on icon at bounding box center [20, 93] width 13 height 8
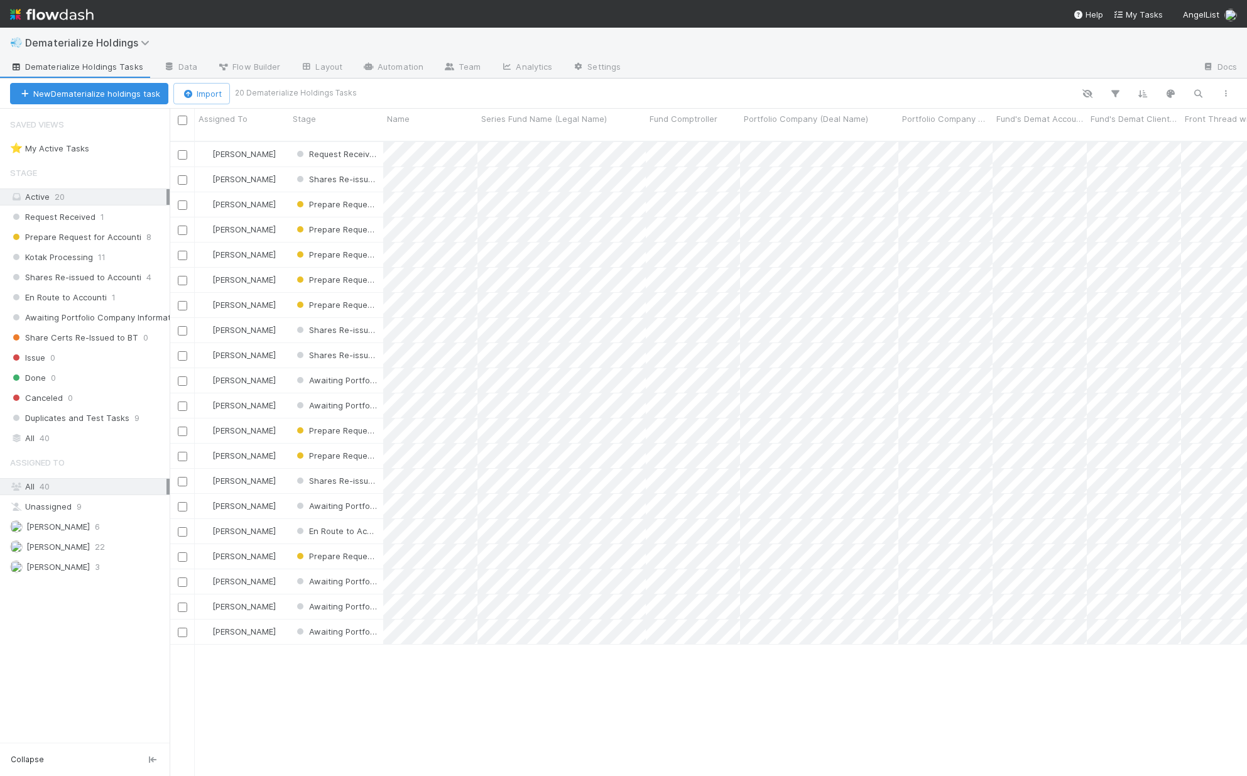
scroll to position [636, 1068]
click at [125, 435] on div "All 40" at bounding box center [88, 438] width 156 height 16
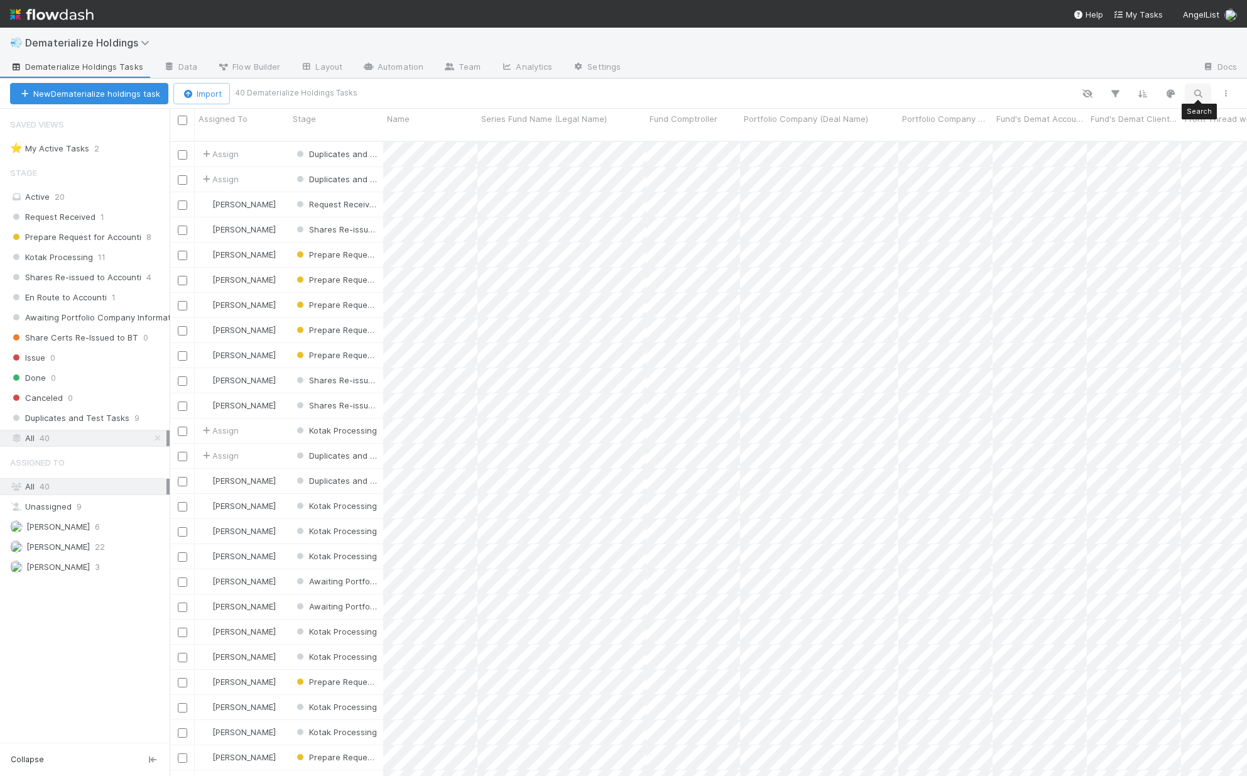
click at [1198, 94] on icon "button" at bounding box center [1198, 93] width 13 height 11
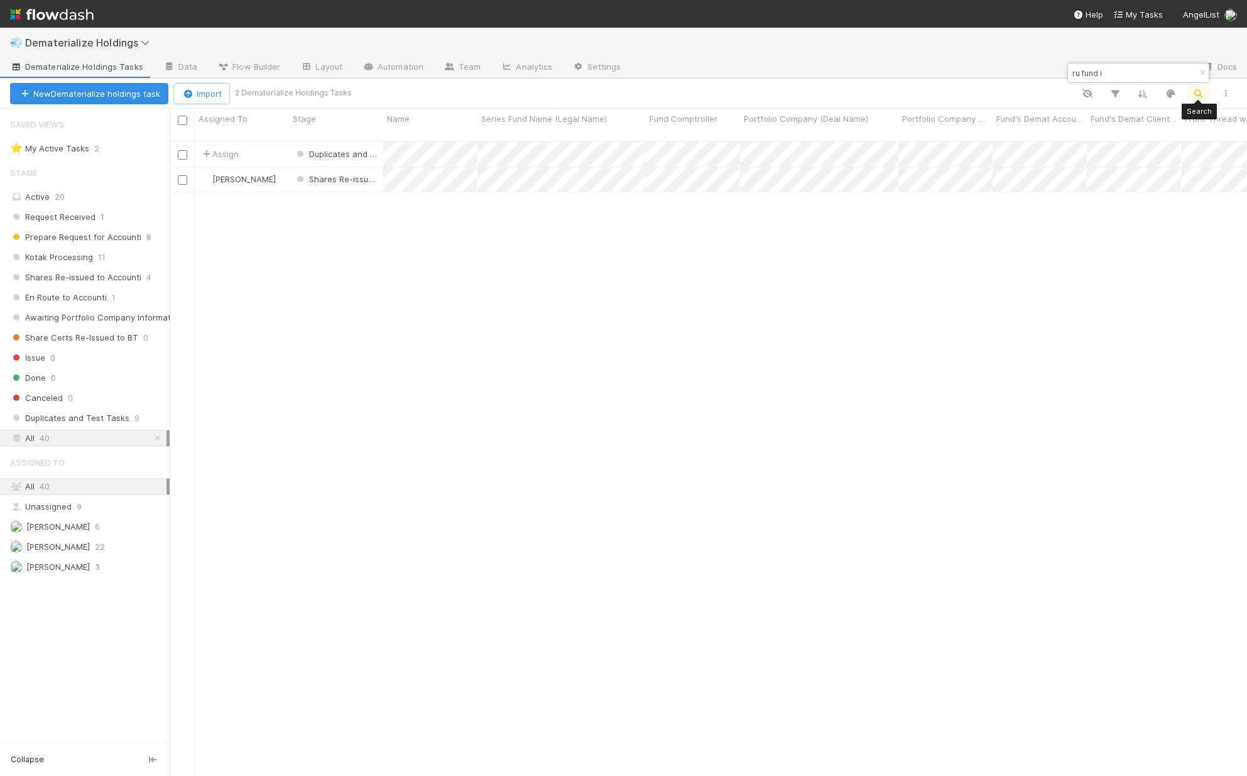
scroll to position [636, 1068]
type input "ru fund i"
click at [267, 145] on div "Assign" at bounding box center [242, 154] width 94 height 25
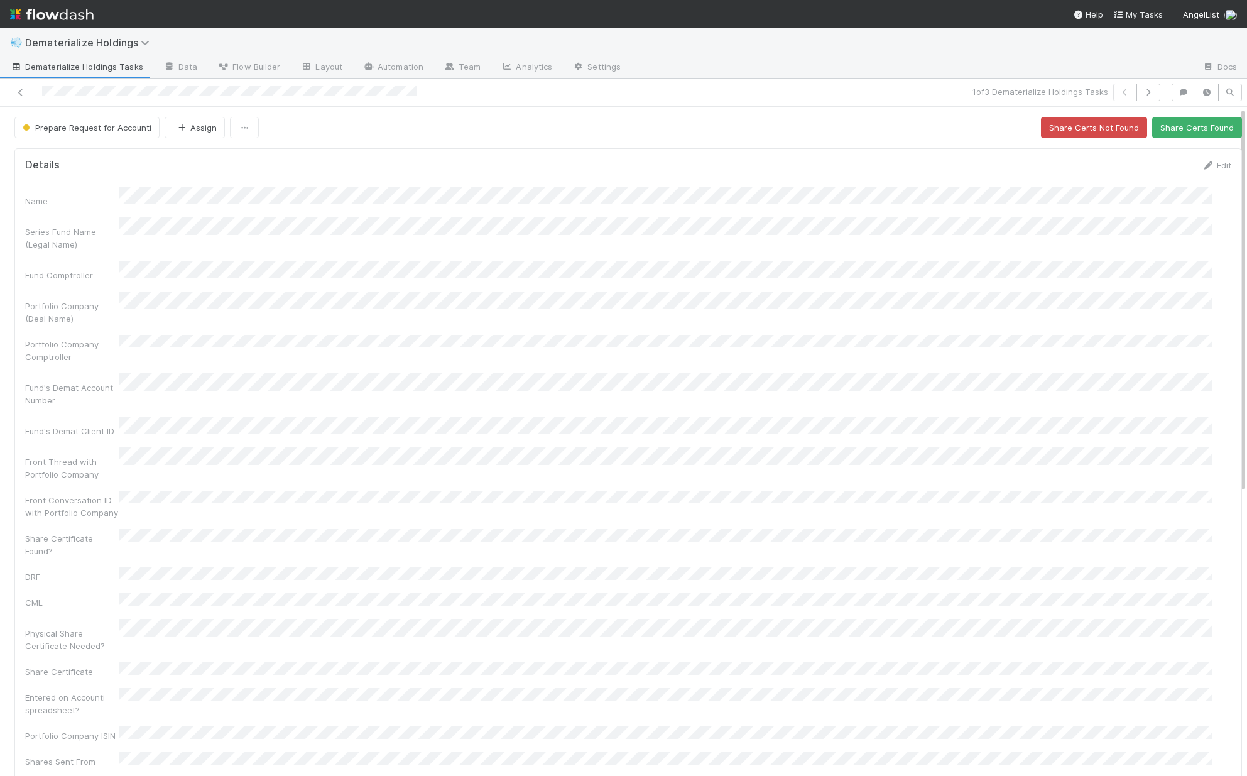
click at [508, 99] on div at bounding box center [296, 93] width 582 height 18
click at [1207, 163] on link "Edit" at bounding box center [1217, 165] width 30 height 10
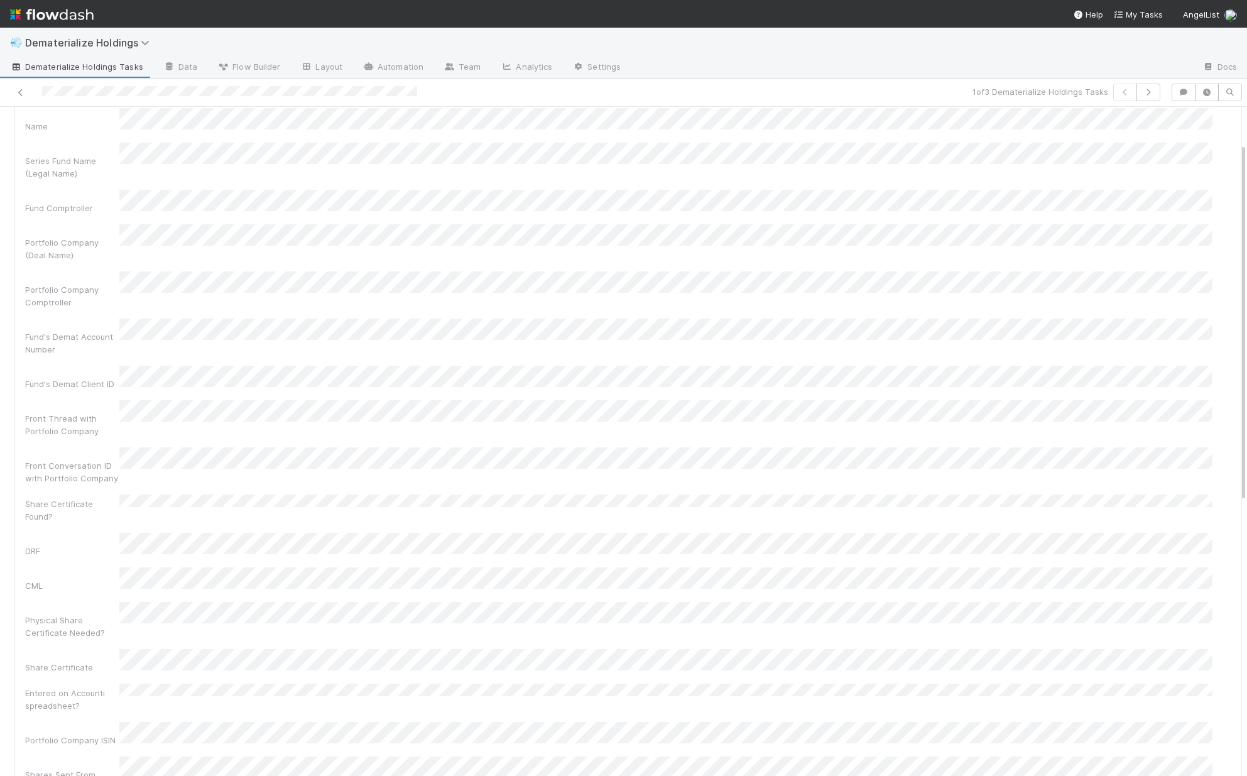
scroll to position [94, 0]
click at [77, 314] on div "Name Series Fund Name (Legal Name) Fund Comptroller Portfolio Company (Deal Nam…" at bounding box center [628, 486] width 1206 height 769
click at [0, 310] on html "💨 Dematerialize Holdings Dematerialize Holdings Tasks Data Flow Builder Layout …" at bounding box center [623, 388] width 1247 height 776
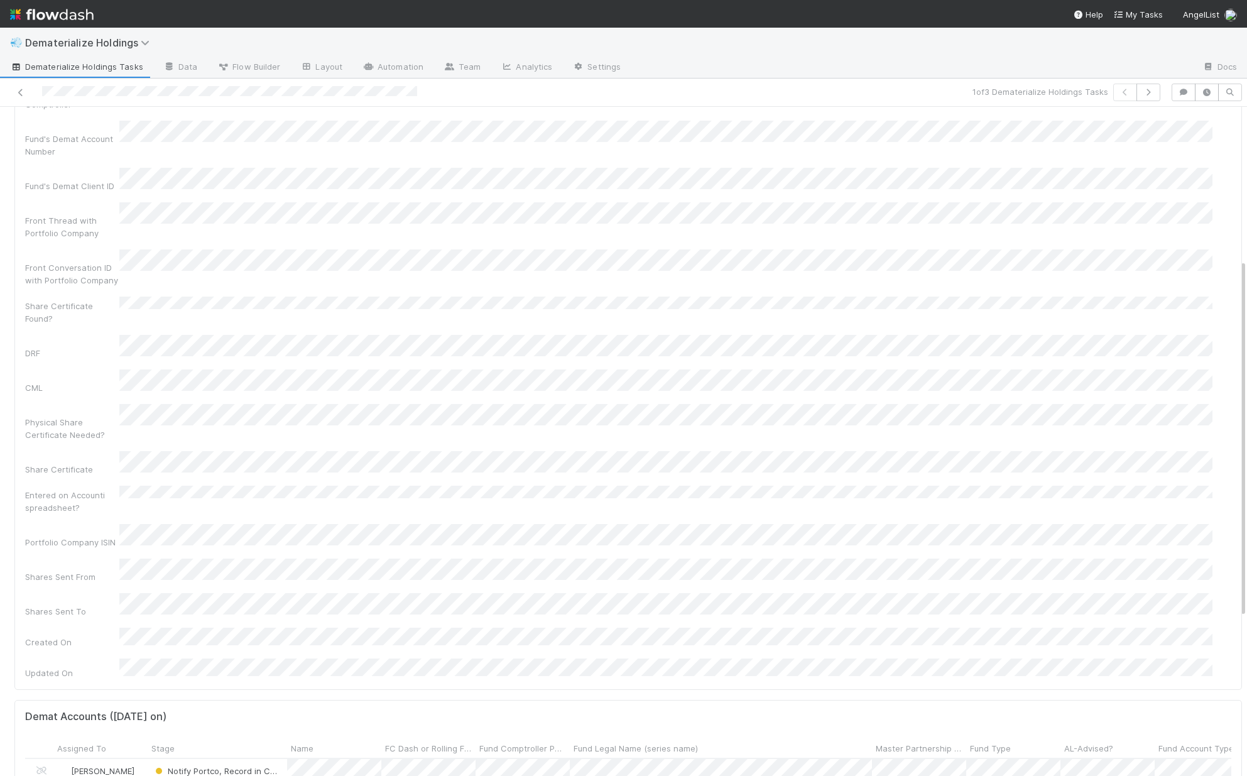
scroll to position [285, 0]
click at [431, 94] on div at bounding box center [296, 93] width 582 height 18
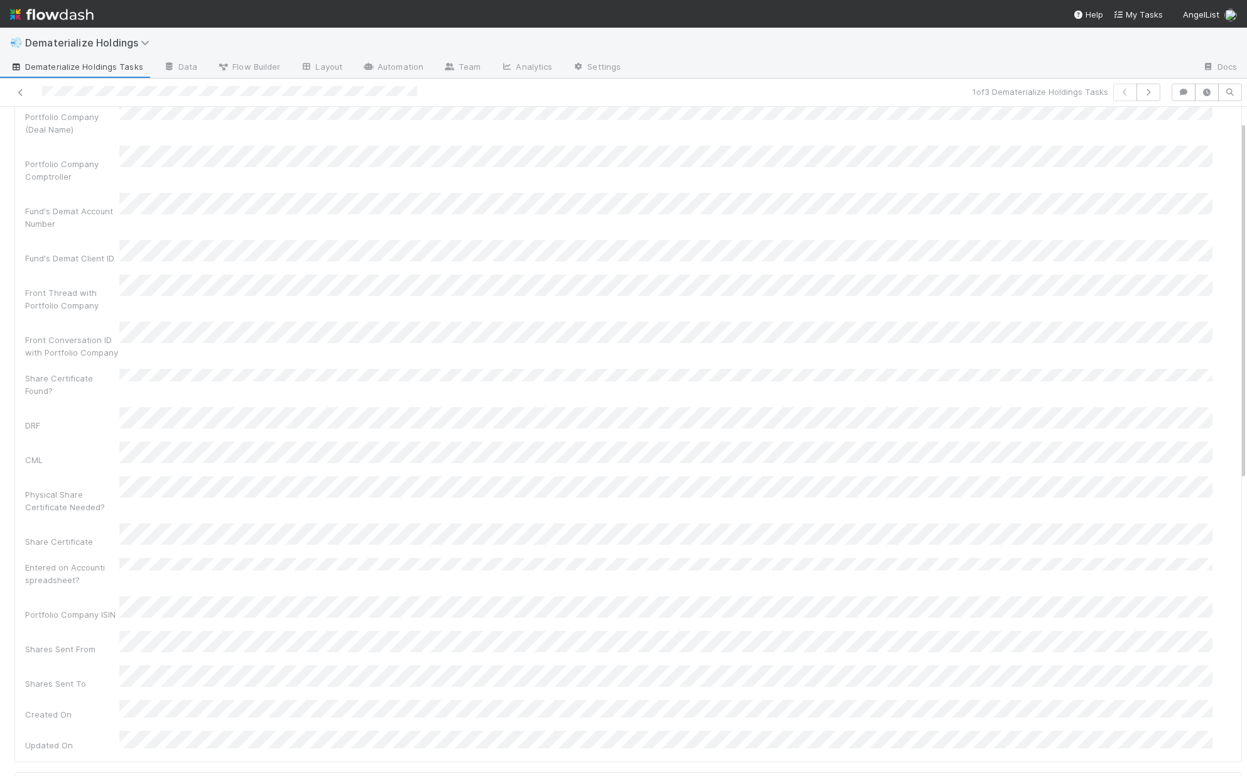
scroll to position [0, 0]
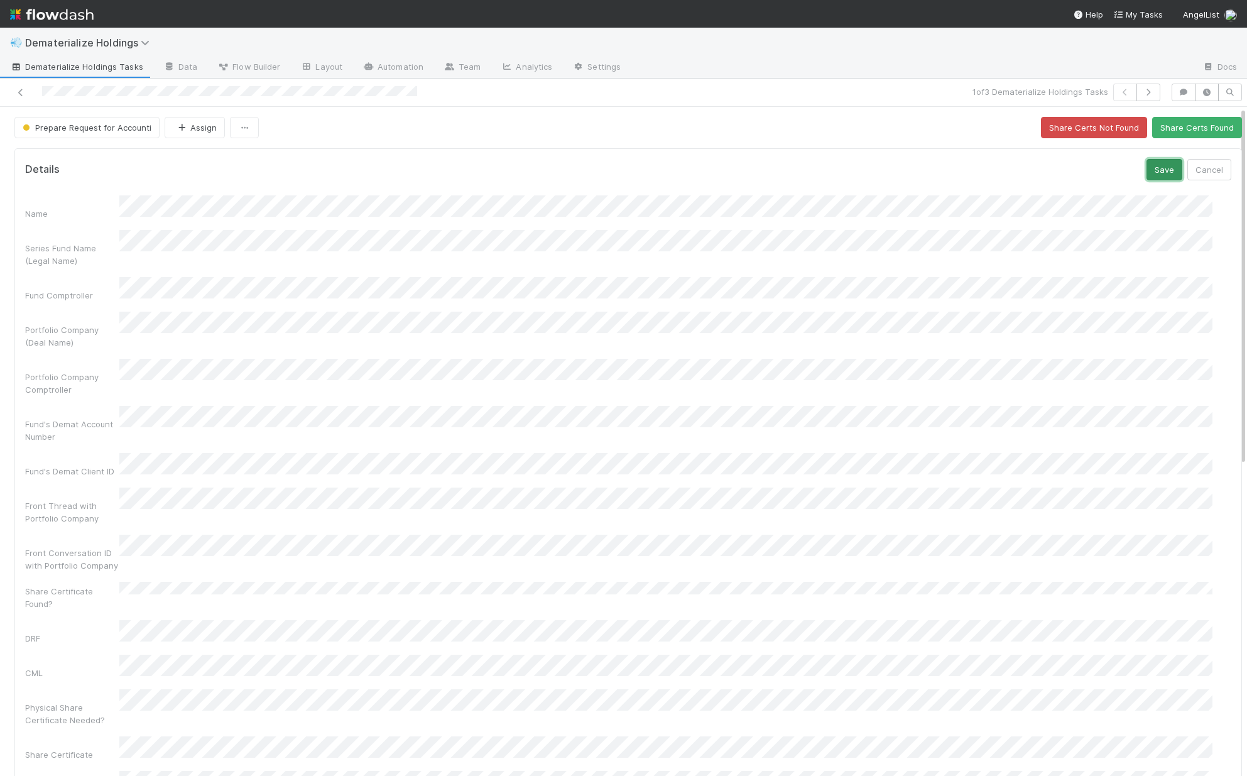
click at [1149, 170] on button "Save" at bounding box center [1165, 169] width 36 height 21
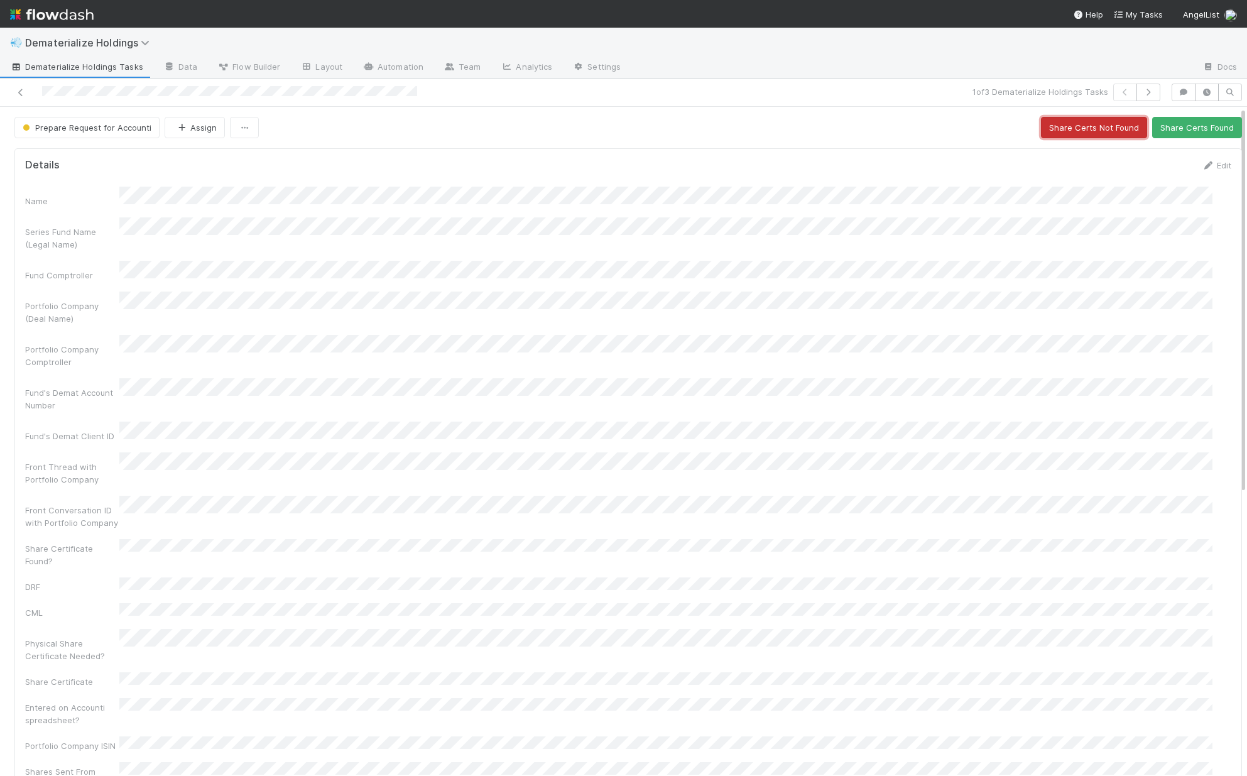
click at [1098, 131] on button "Share Certs Not Found" at bounding box center [1094, 127] width 106 height 21
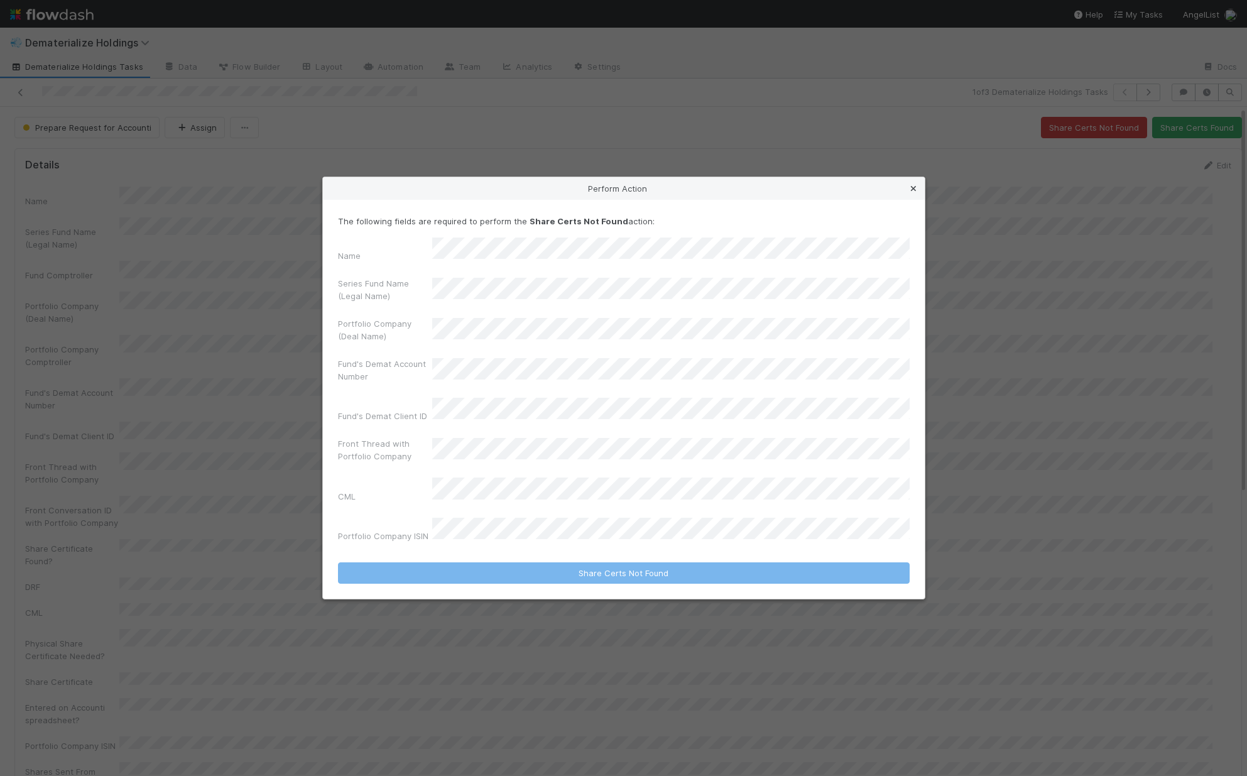
click at [916, 195] on link at bounding box center [913, 188] width 13 height 13
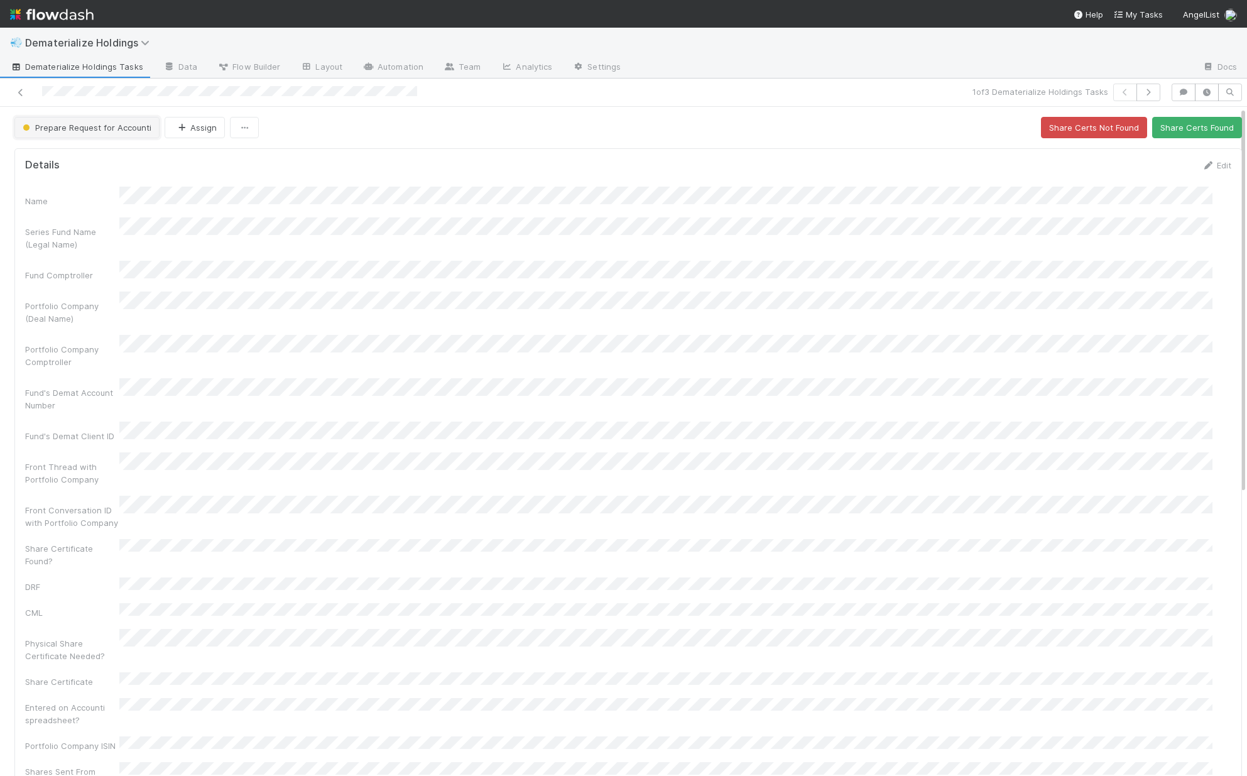
click at [85, 124] on span "Prepare Request for Accounti" at bounding box center [85, 128] width 131 height 10
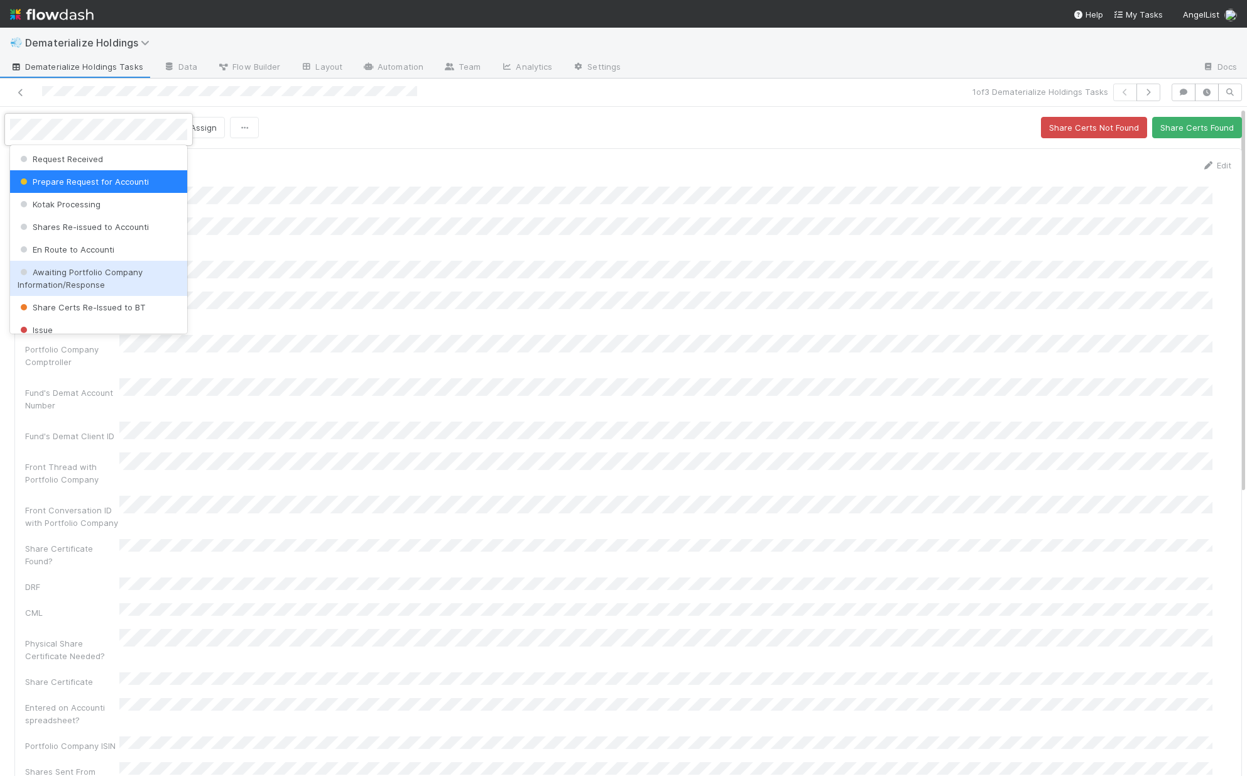
click at [107, 273] on span "Awaiting Portfolio Company Information/Response" at bounding box center [80, 278] width 125 height 23
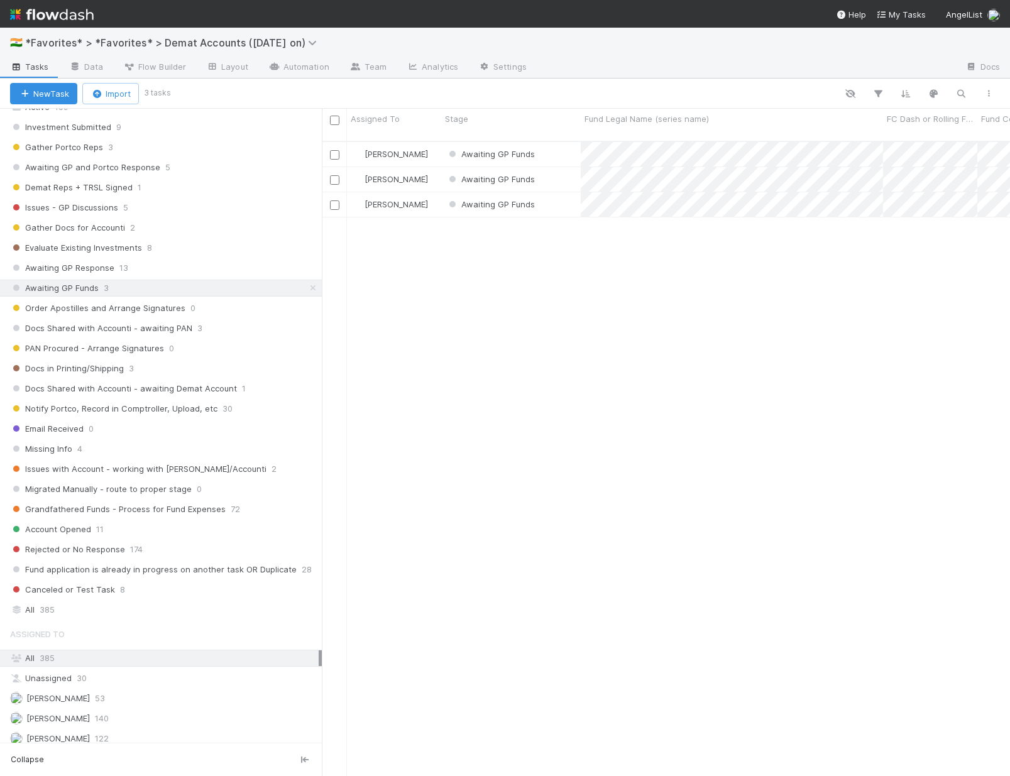
scroll to position [218, 0]
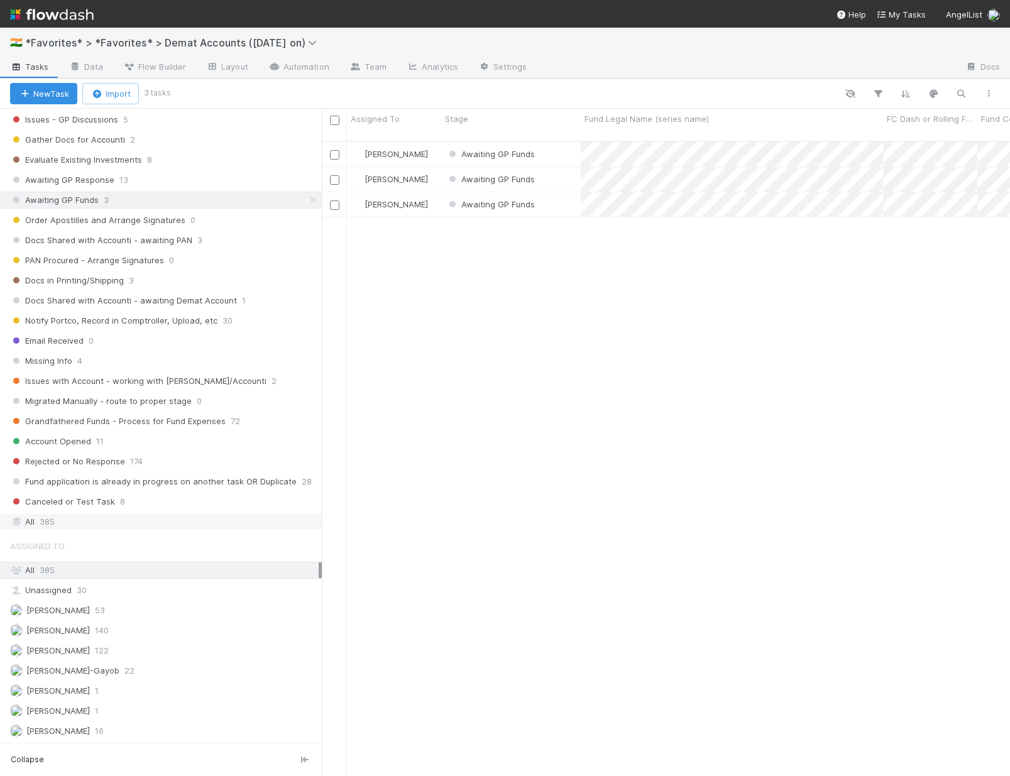
click at [83, 517] on div "All 385" at bounding box center [164, 522] width 308 height 16
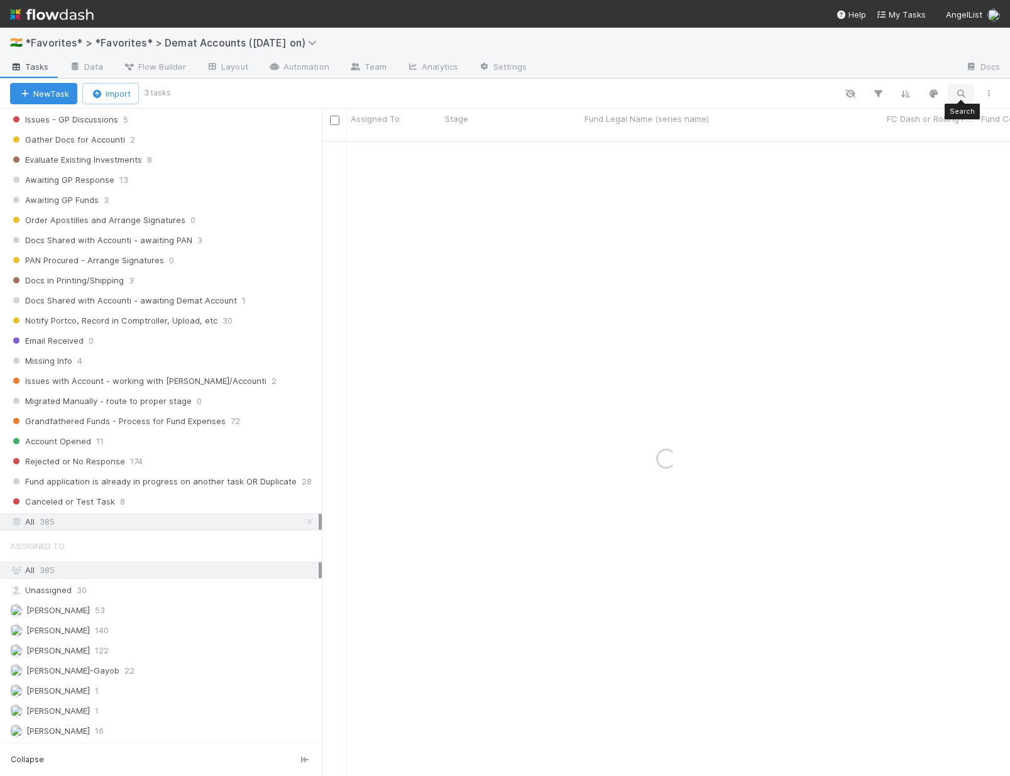
click at [959, 96] on icon "button" at bounding box center [960, 93] width 13 height 11
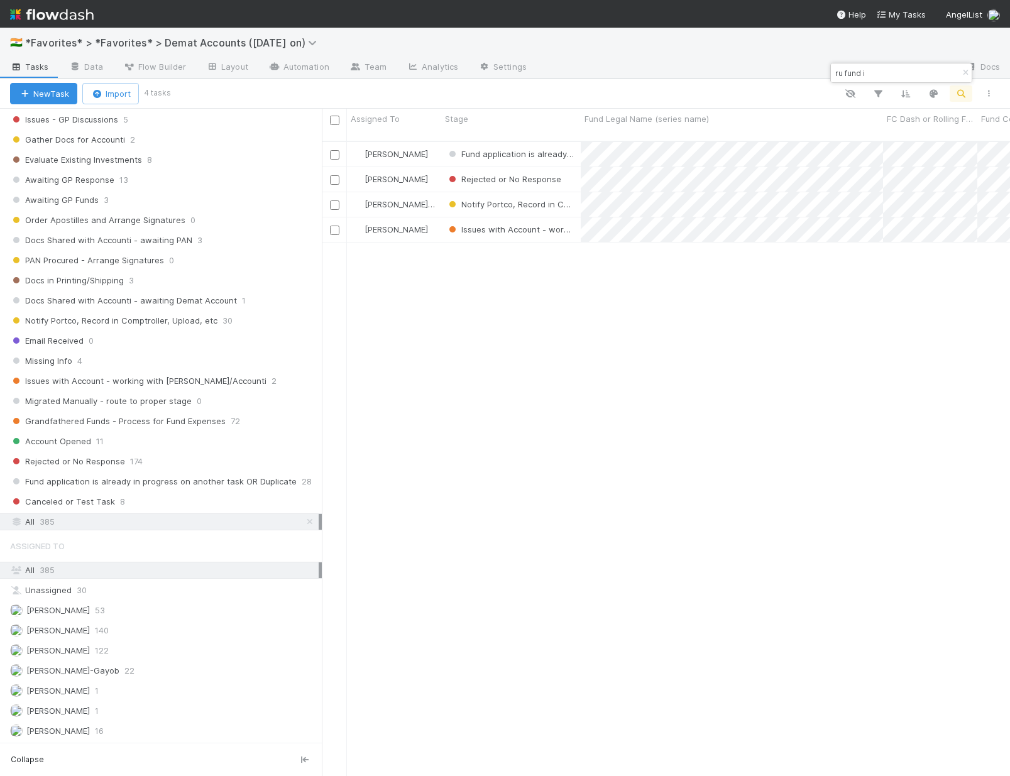
scroll to position [636, 679]
type input "ru fund i"
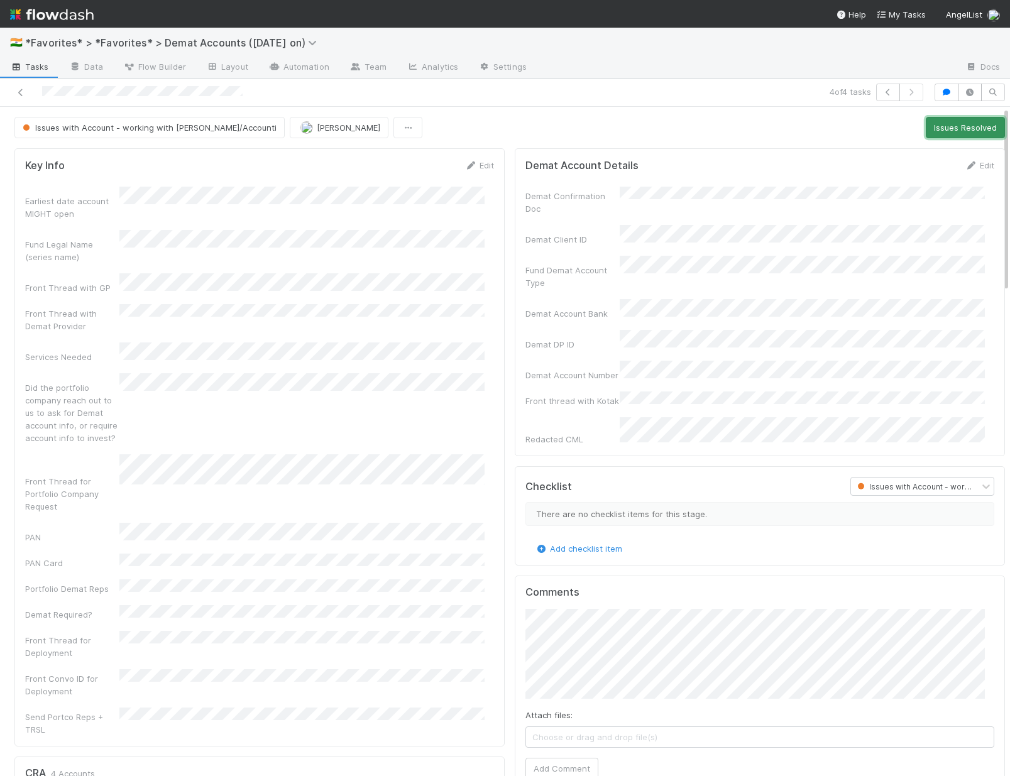
click at [964, 131] on button "Issues Resolved" at bounding box center [964, 127] width 79 height 21
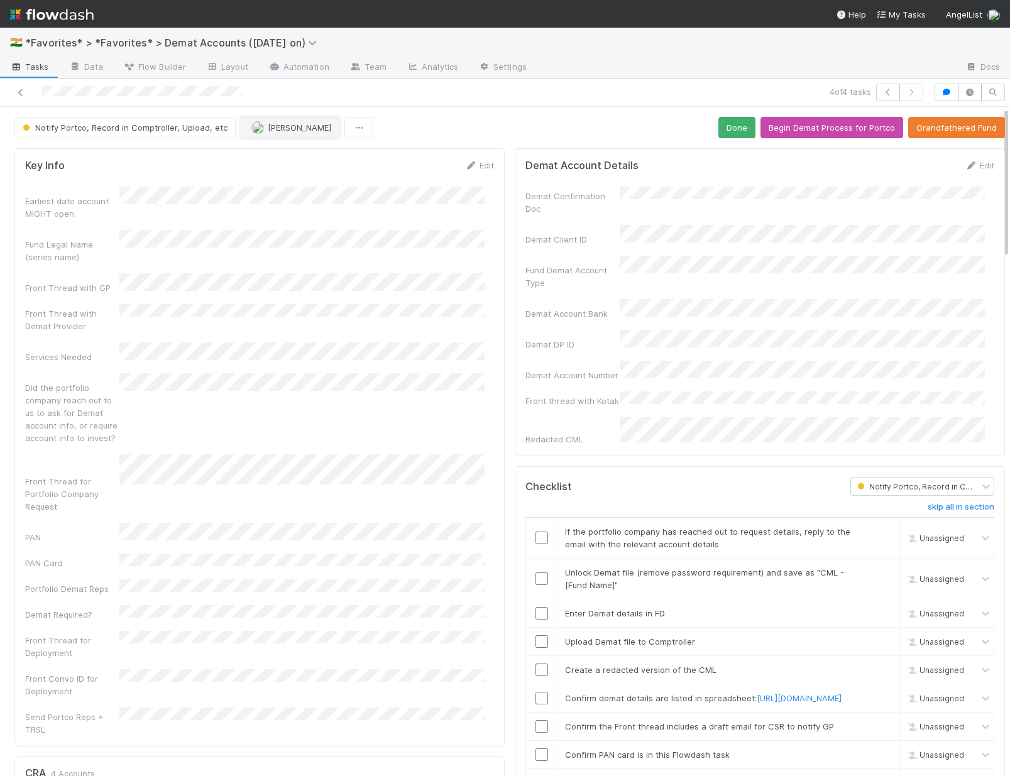
click at [303, 129] on span "[PERSON_NAME]" at bounding box center [299, 128] width 63 height 10
click at [320, 156] on div "[PERSON_NAME]" at bounding box center [320, 159] width 177 height 23
click at [805, 133] on button "Begin Demat Process for Portco" at bounding box center [831, 127] width 143 height 21
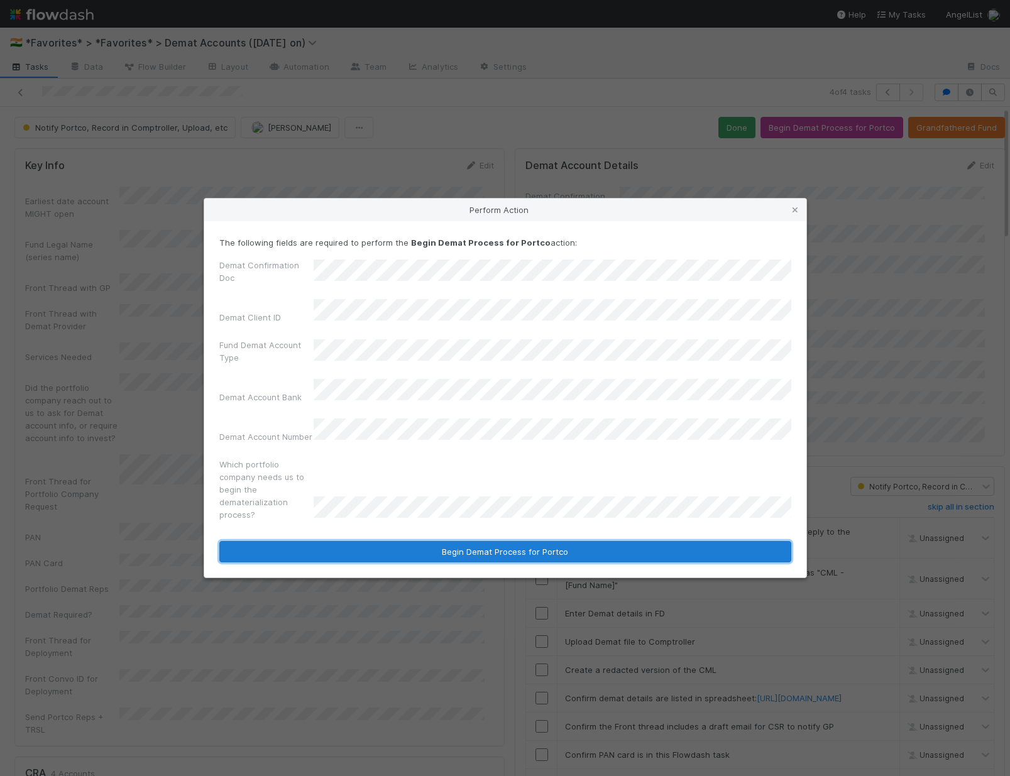
click at [397, 547] on button "Begin Demat Process for Portco" at bounding box center [505, 551] width 572 height 21
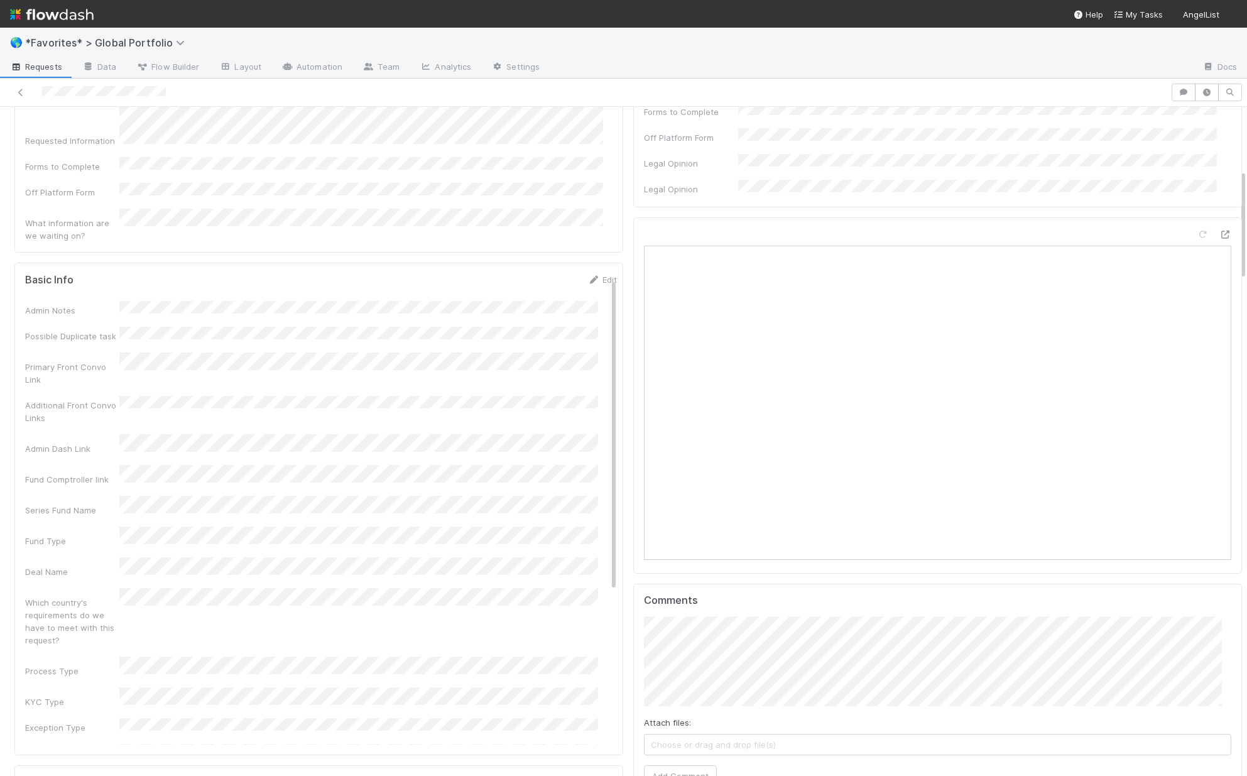
scroll to position [237, 0]
